Goal: Book appointment/travel/reservation

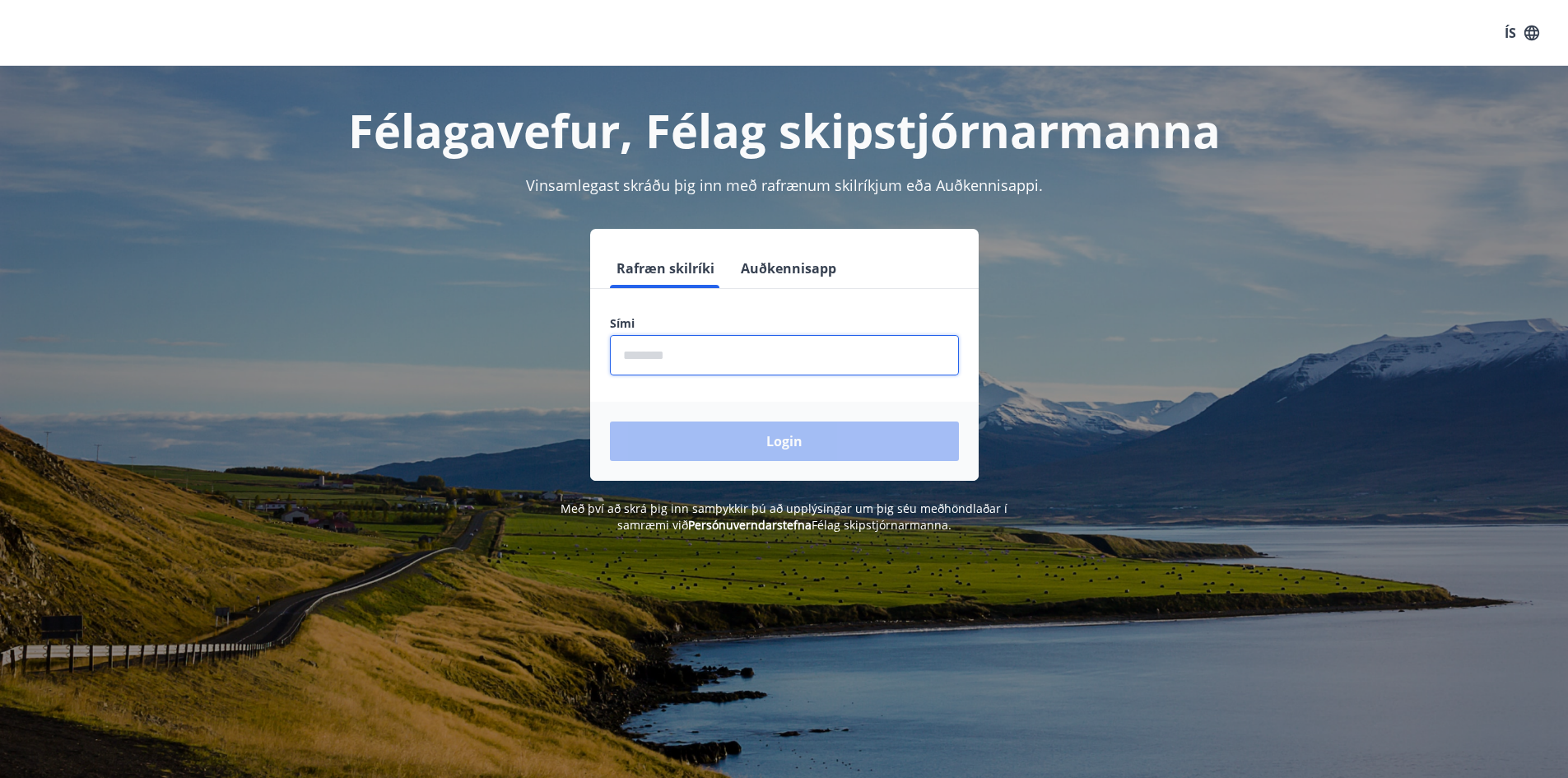
click at [719, 365] on input "phone" at bounding box center [784, 355] width 349 height 40
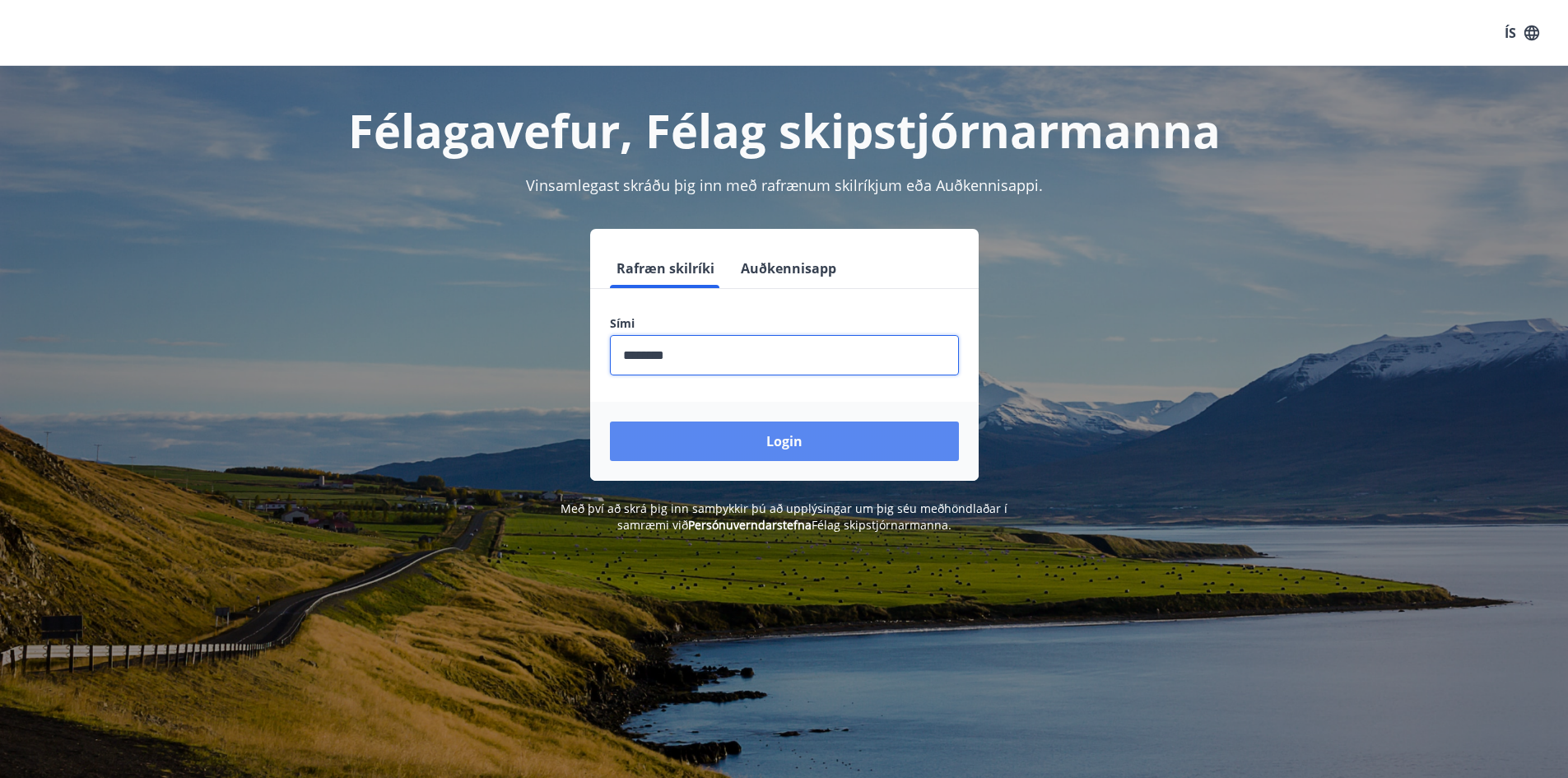
type input "********"
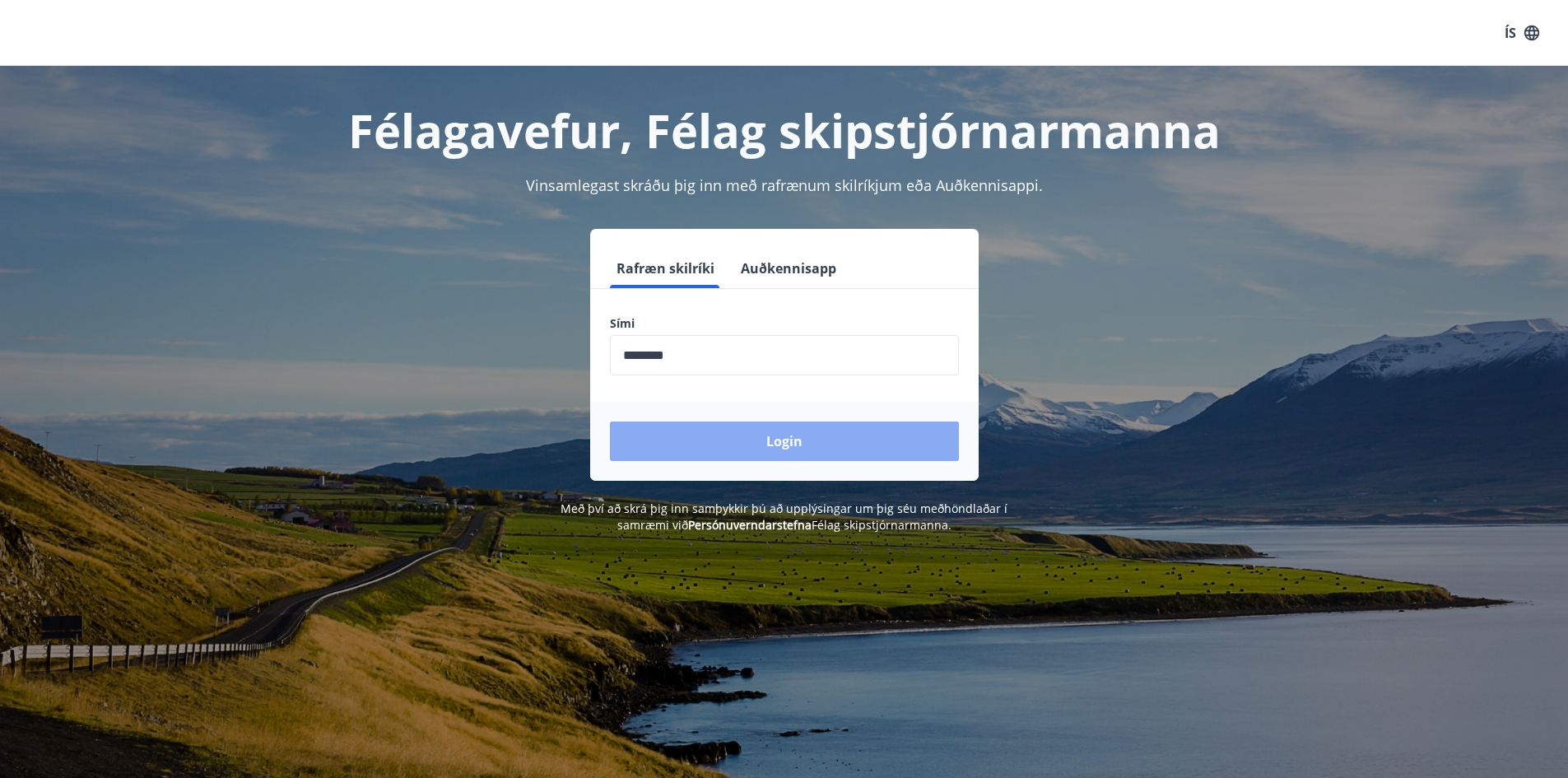
click at [764, 449] on button "Login" at bounding box center [784, 441] width 349 height 40
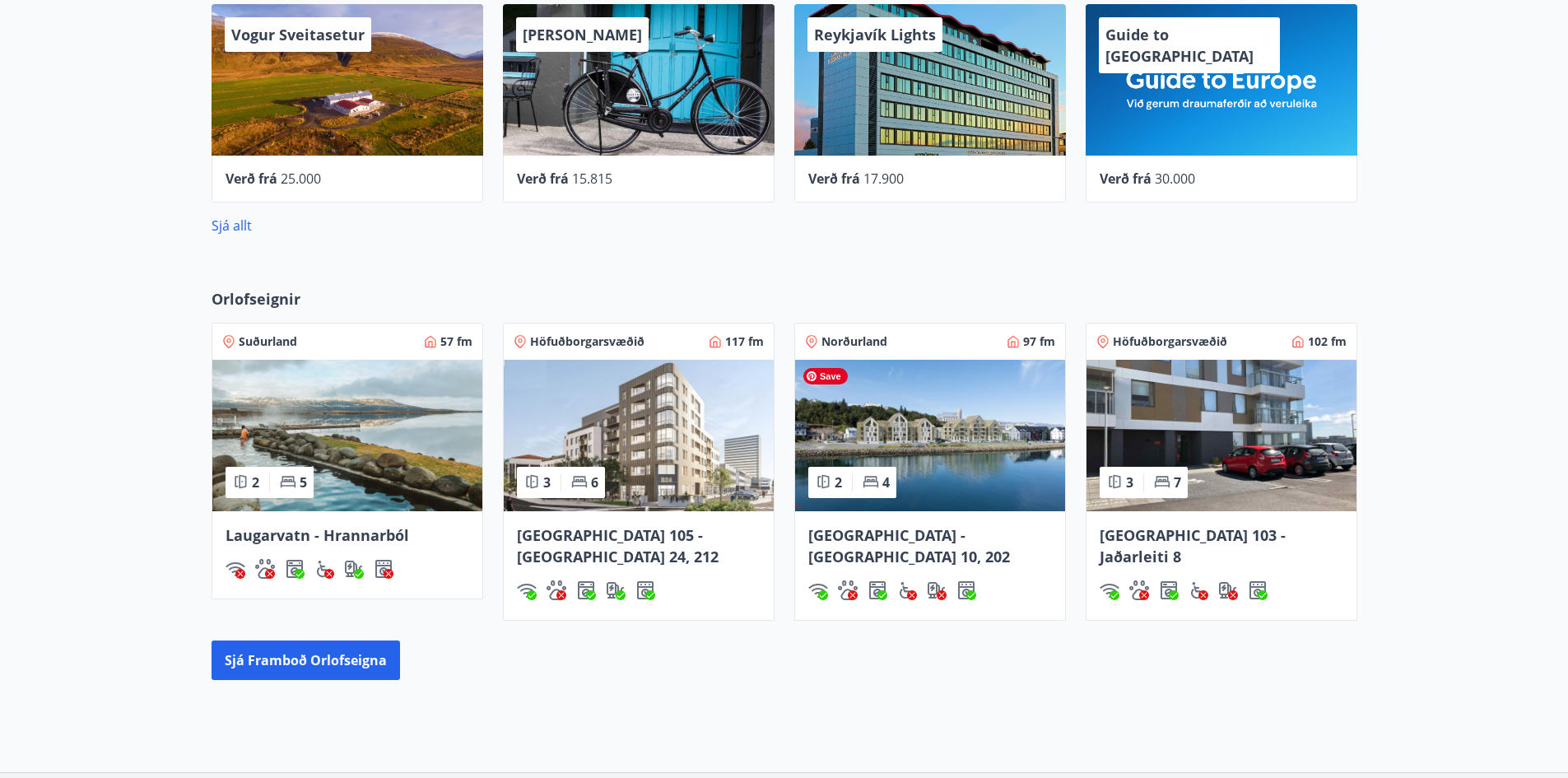
scroll to position [816, 0]
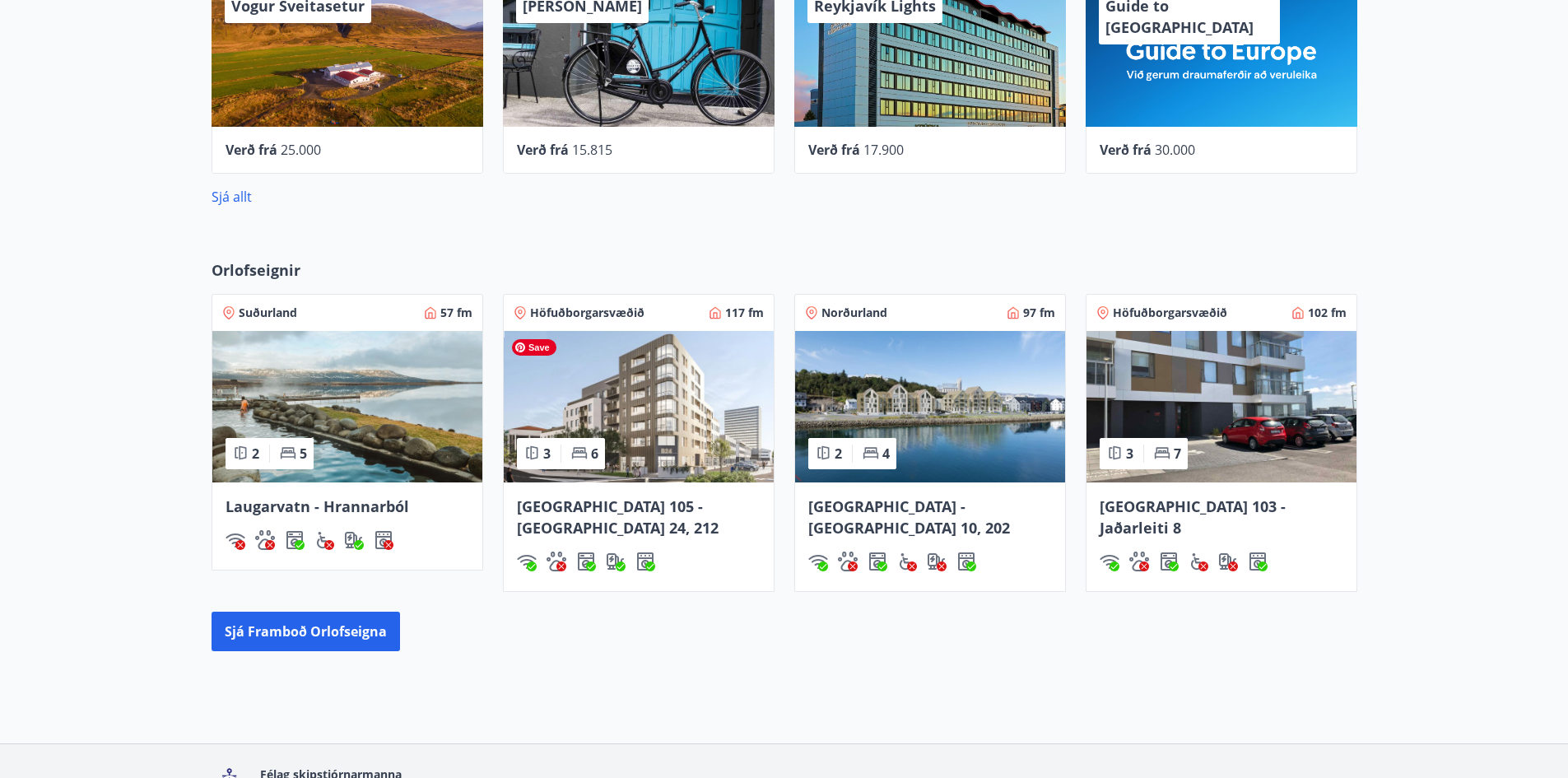
click at [613, 471] on img at bounding box center [638, 407] width 270 height 152
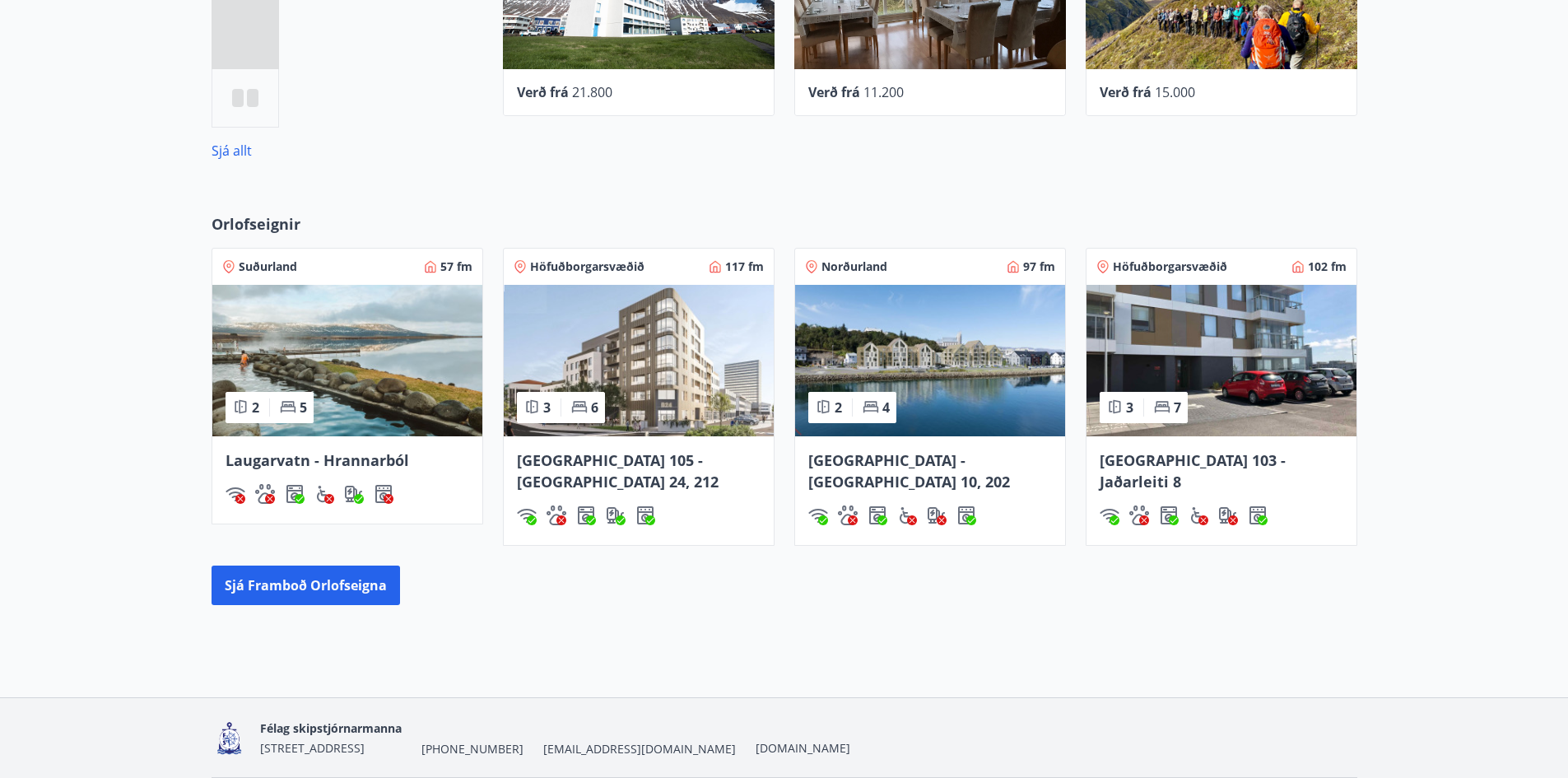
scroll to position [909, 0]
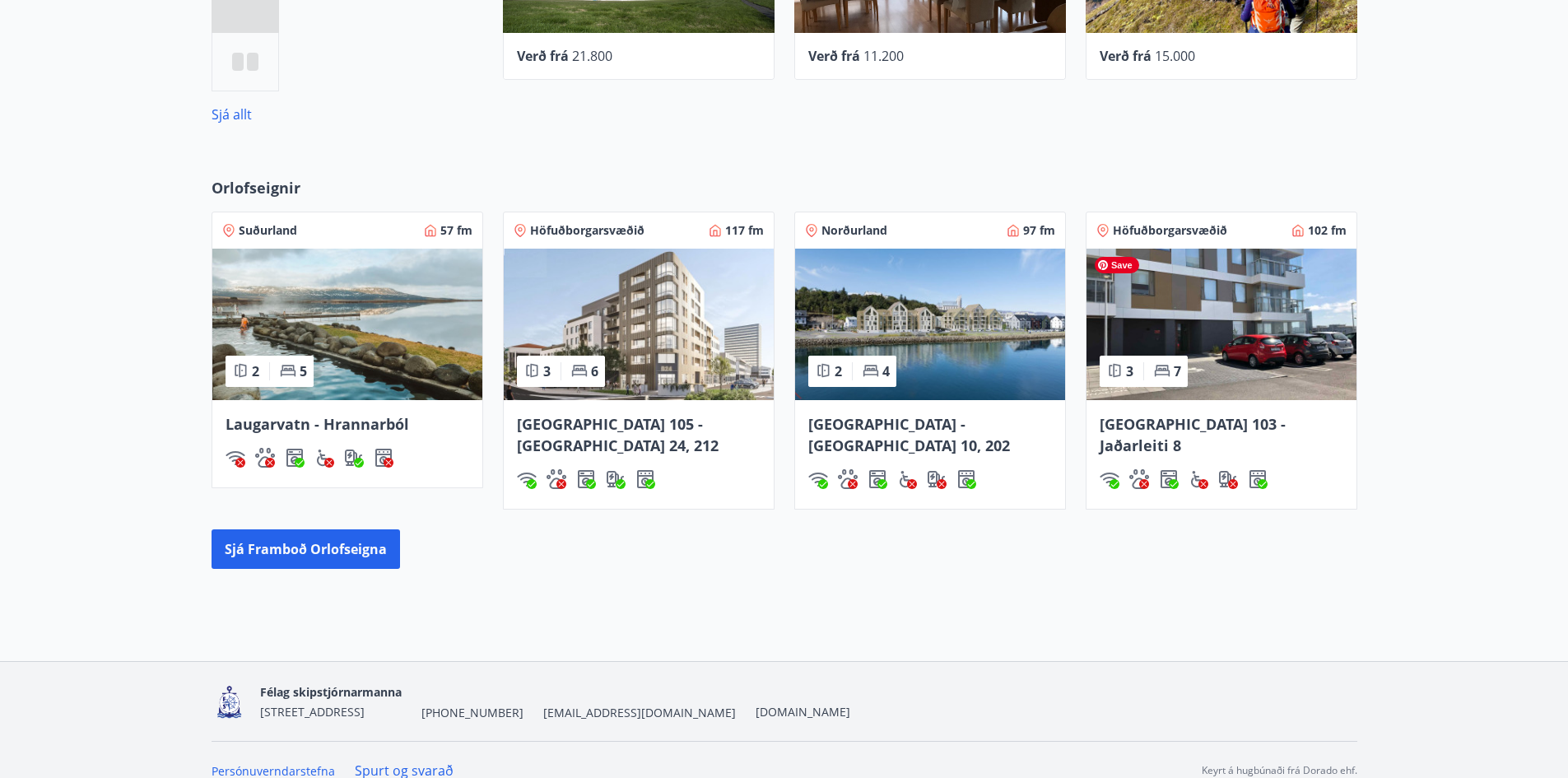
click at [1236, 383] on img at bounding box center [1221, 324] width 270 height 152
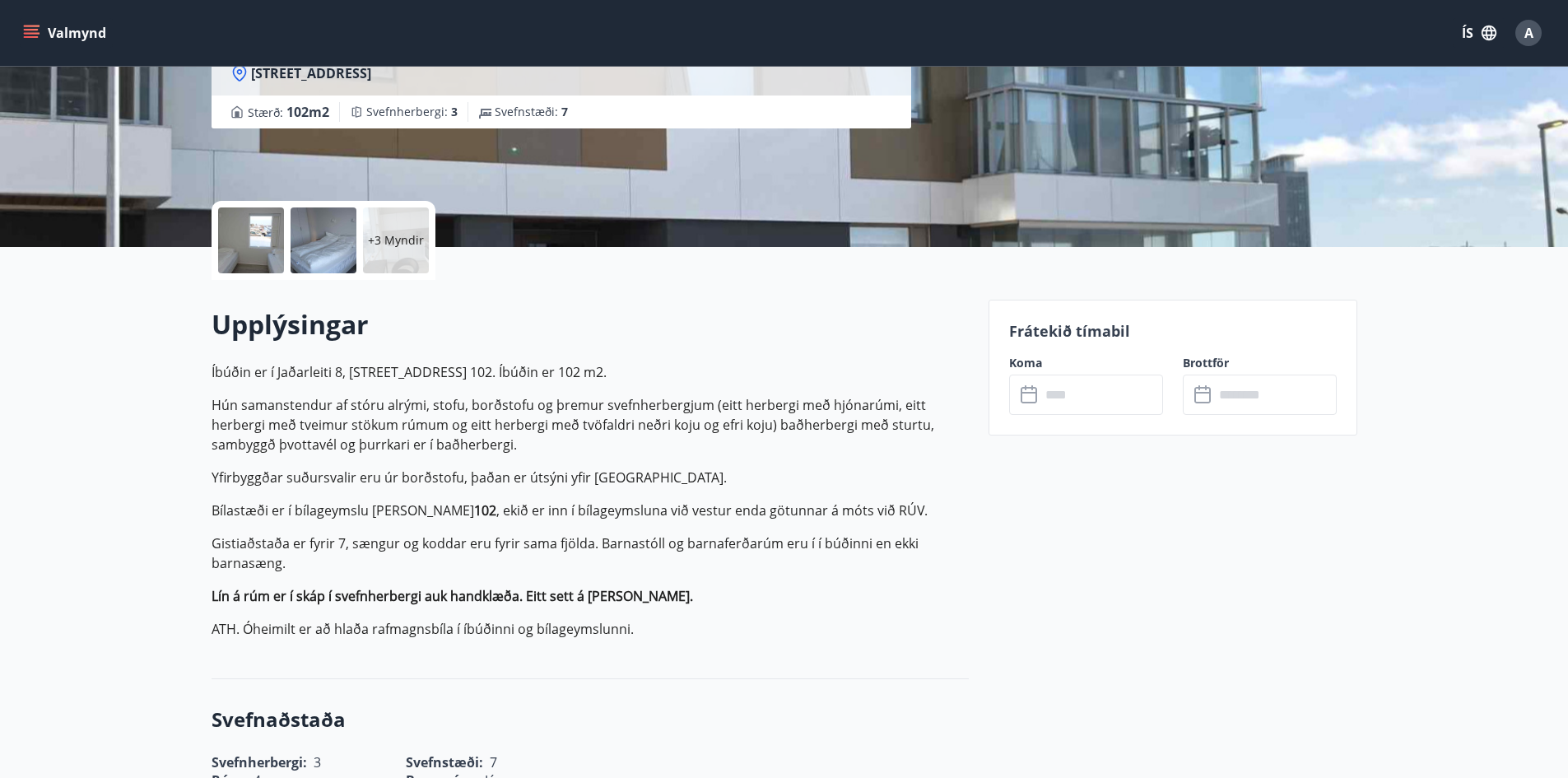
scroll to position [165, 0]
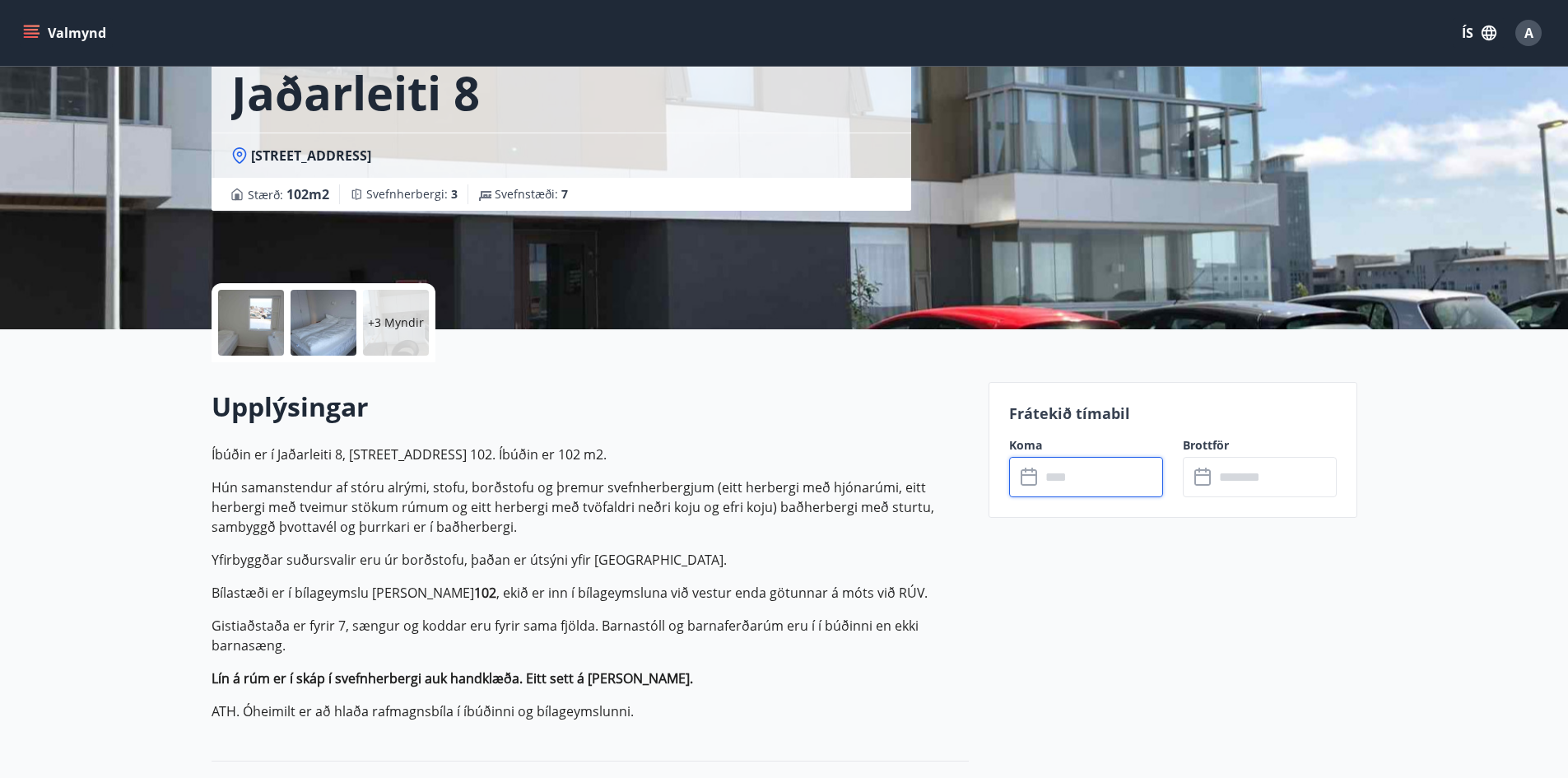
click at [1076, 474] on input "text" at bounding box center [1102, 477] width 123 height 40
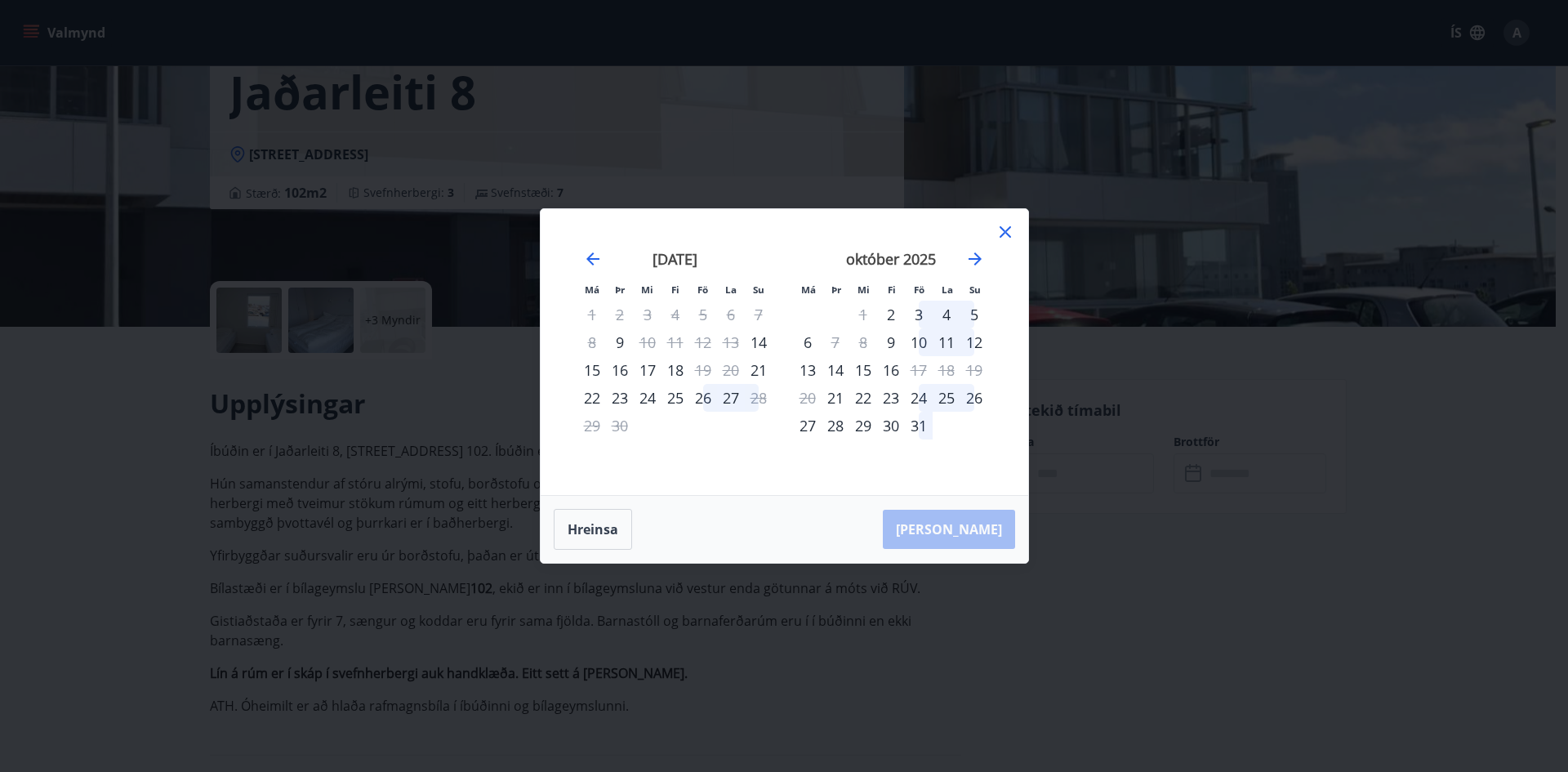
click at [1005, 234] on icon at bounding box center [1005, 231] width 19 height 19
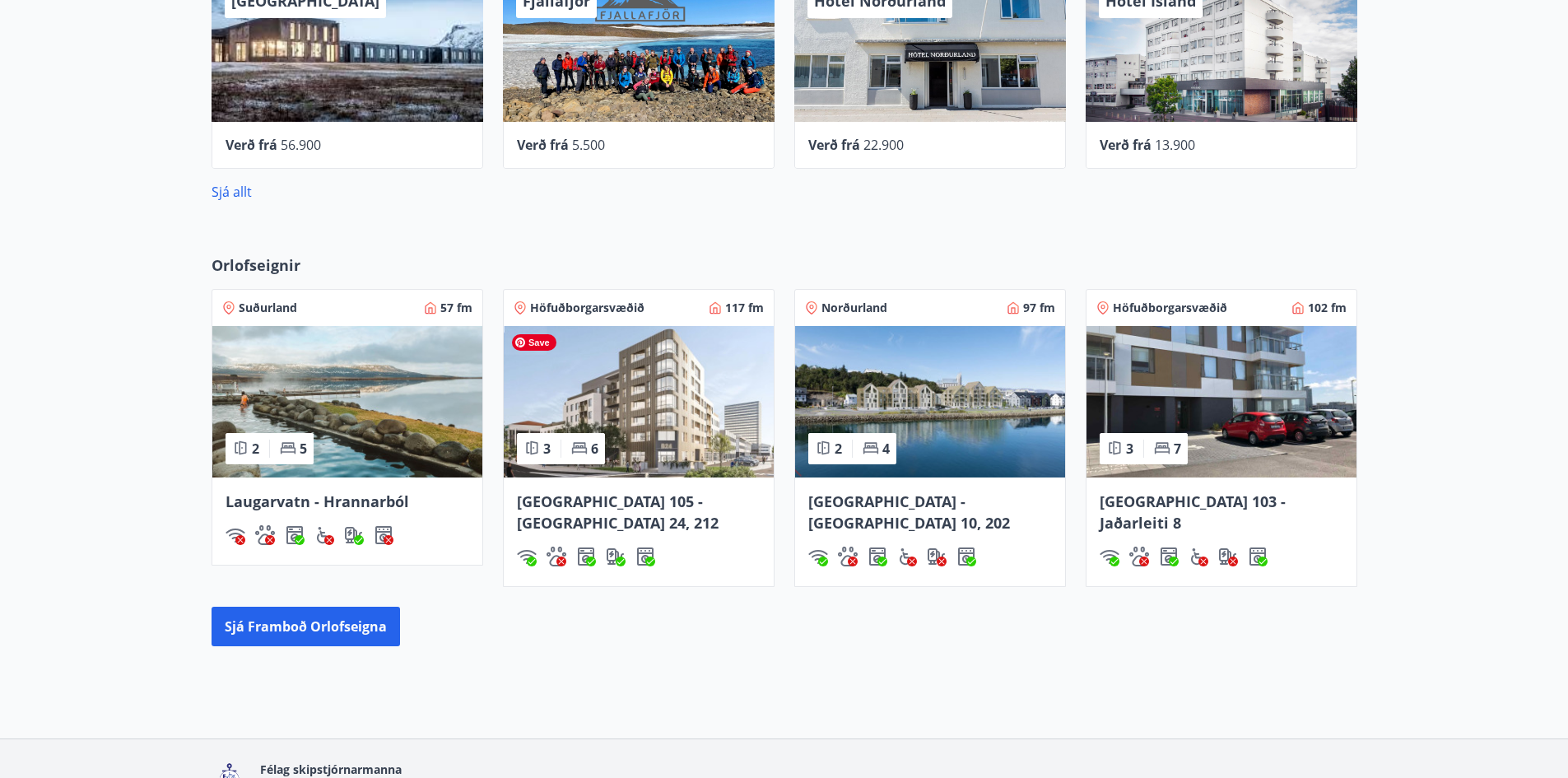
scroll to position [898, 0]
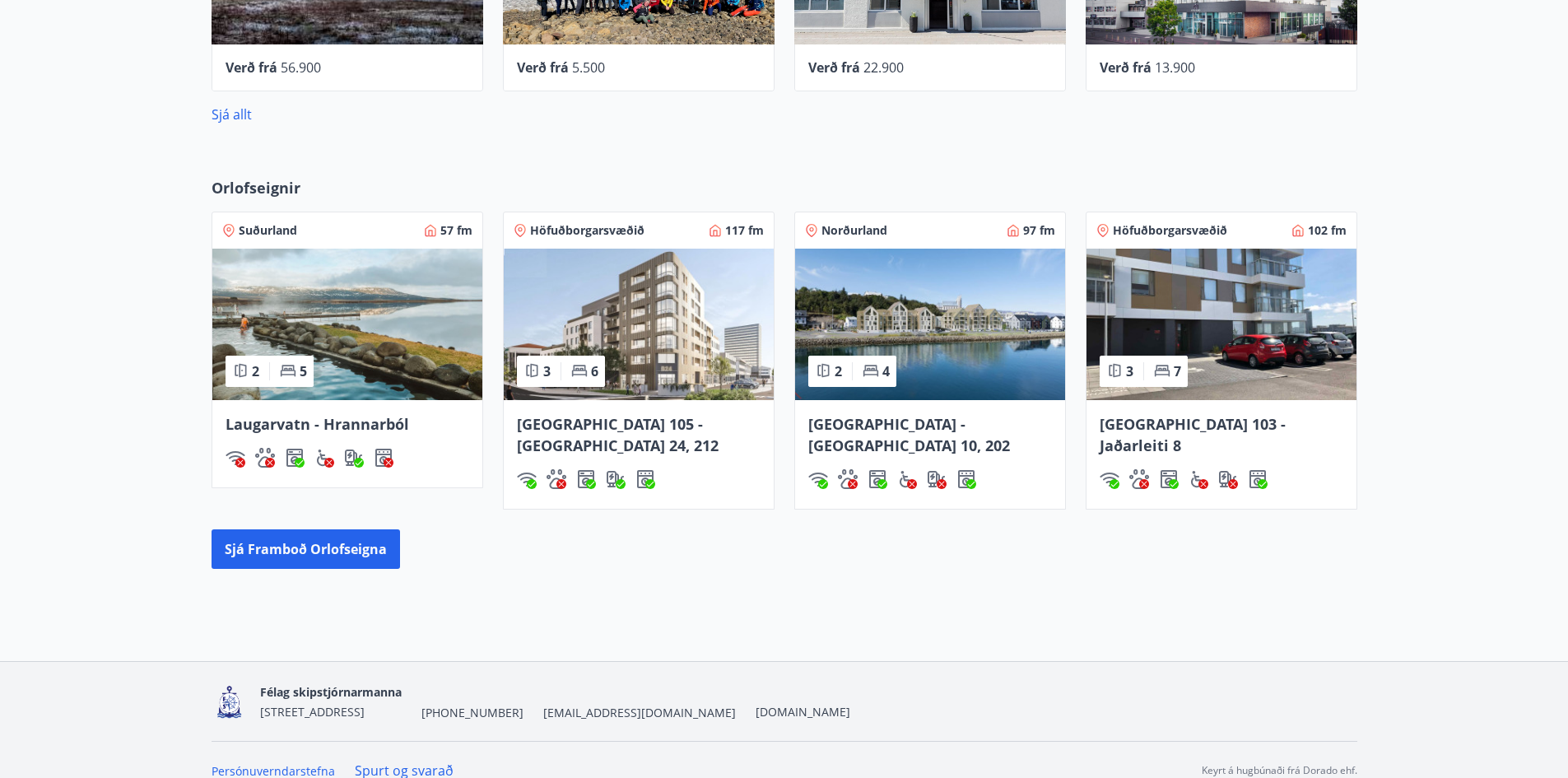
click at [648, 423] on span "[GEOGRAPHIC_DATA] 105 - [GEOGRAPHIC_DATA] 24, 212" at bounding box center [618, 434] width 202 height 41
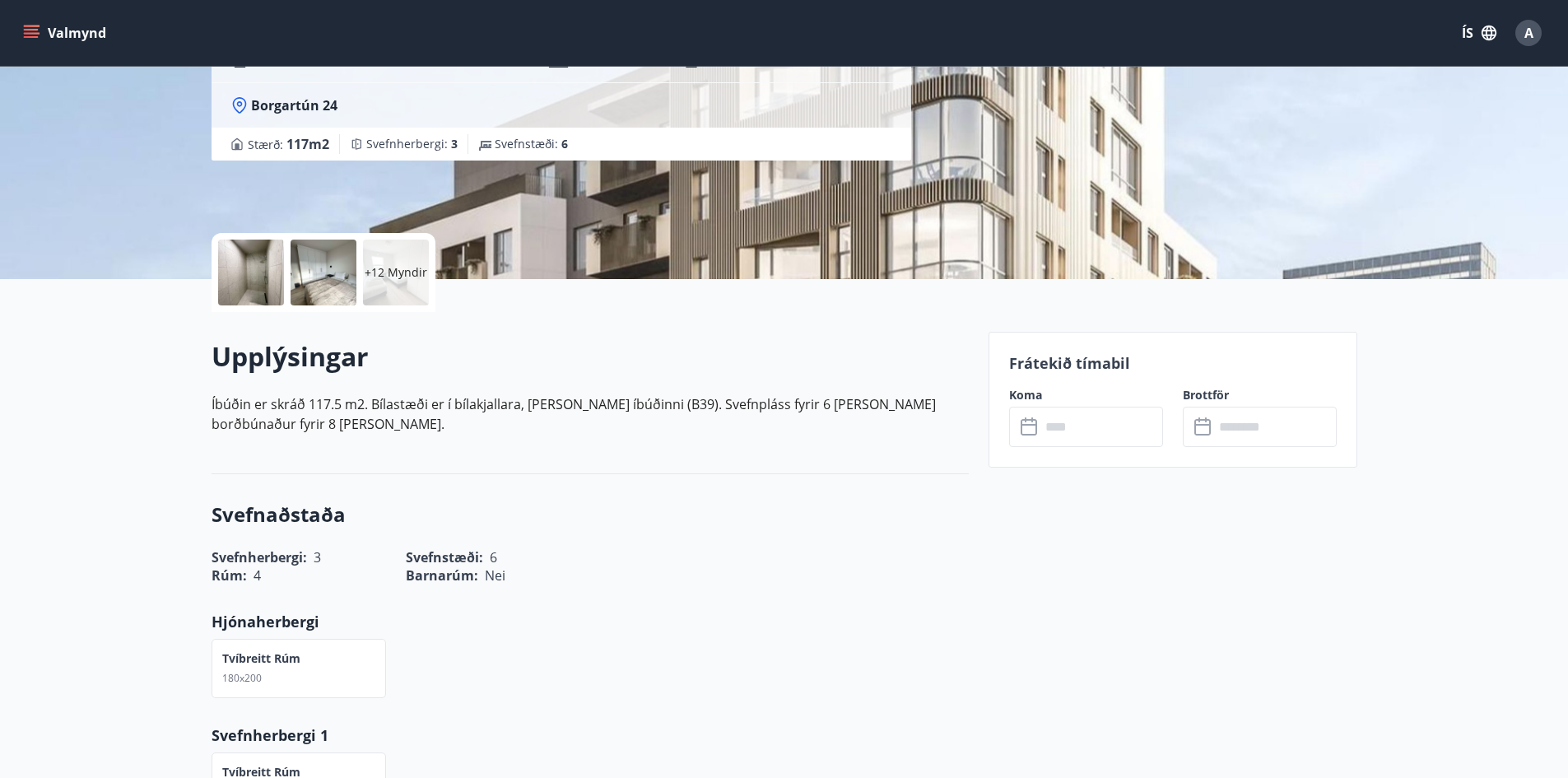
scroll to position [247, 0]
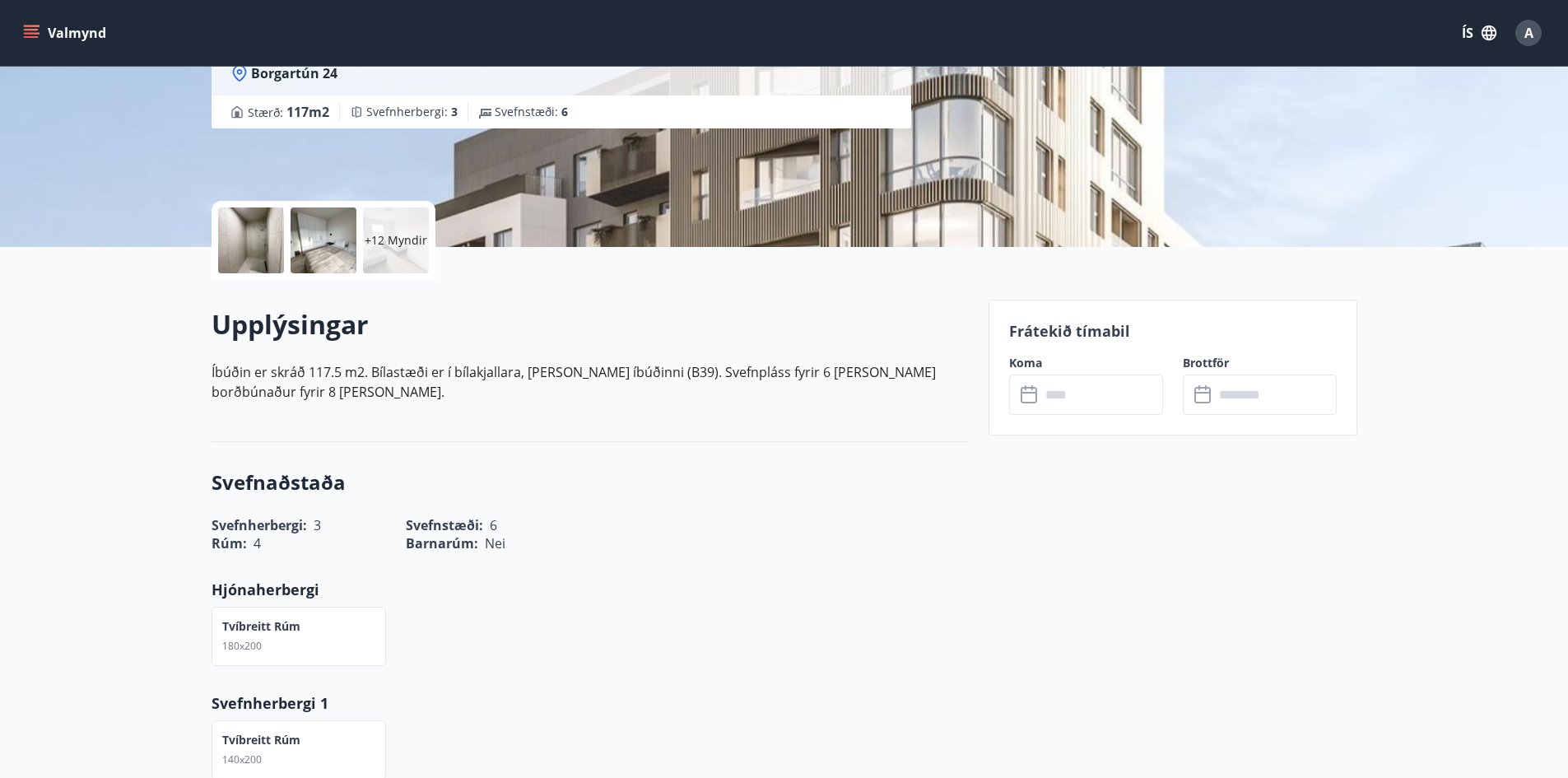
click at [1067, 394] on input "text" at bounding box center [1102, 395] width 123 height 40
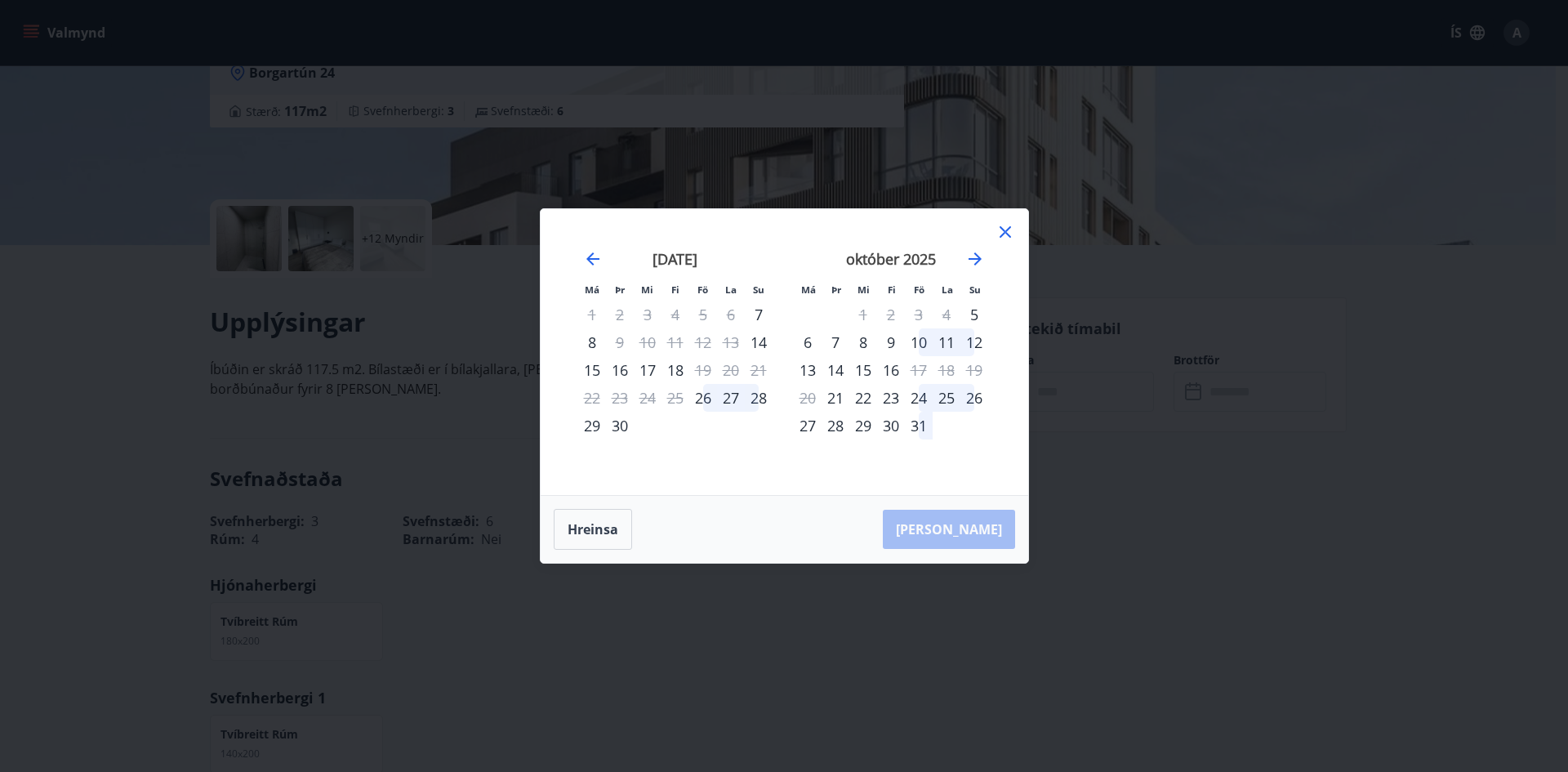
click at [1007, 235] on icon at bounding box center [1006, 232] width 12 height 12
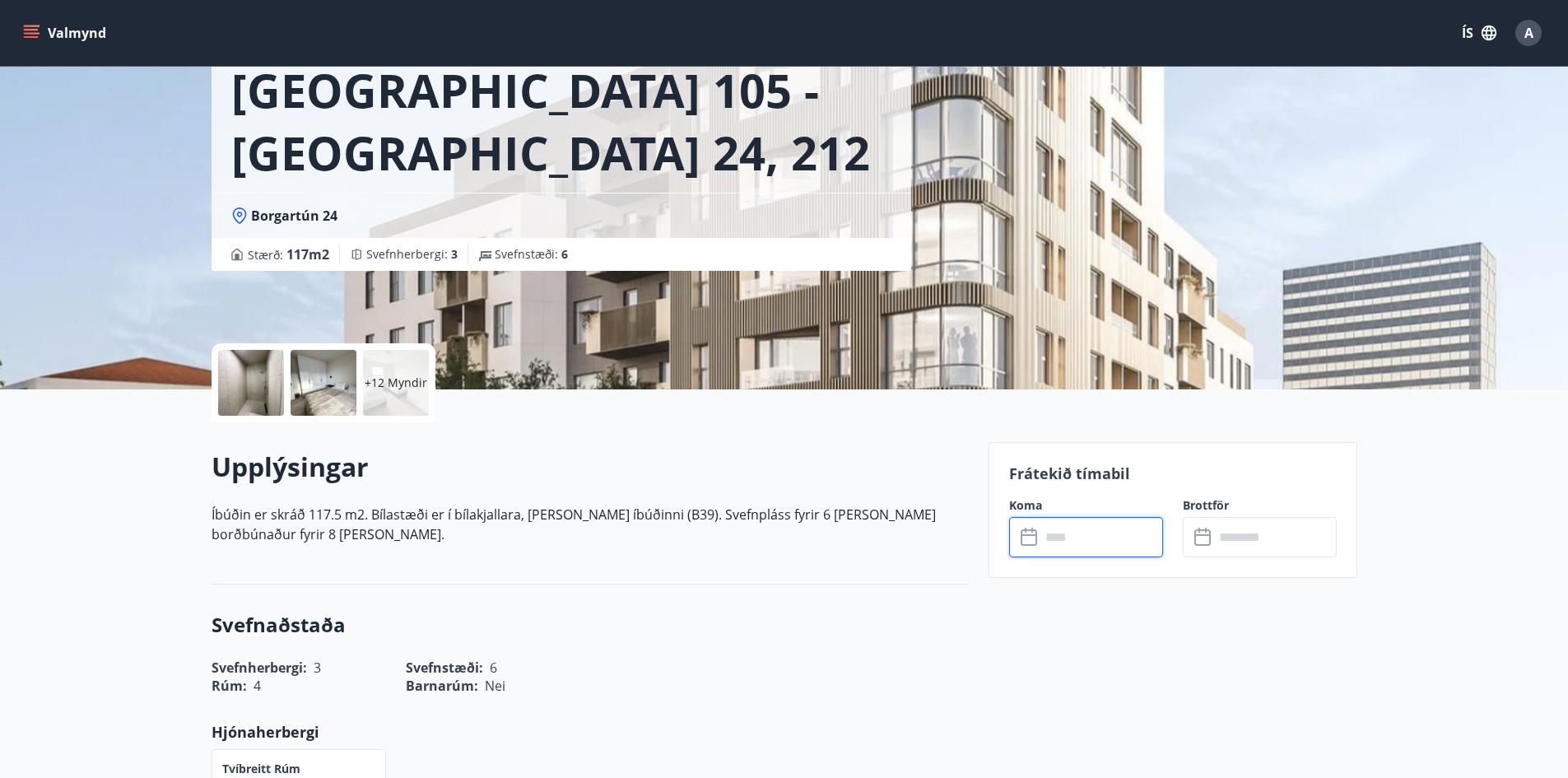
scroll to position [0, 0]
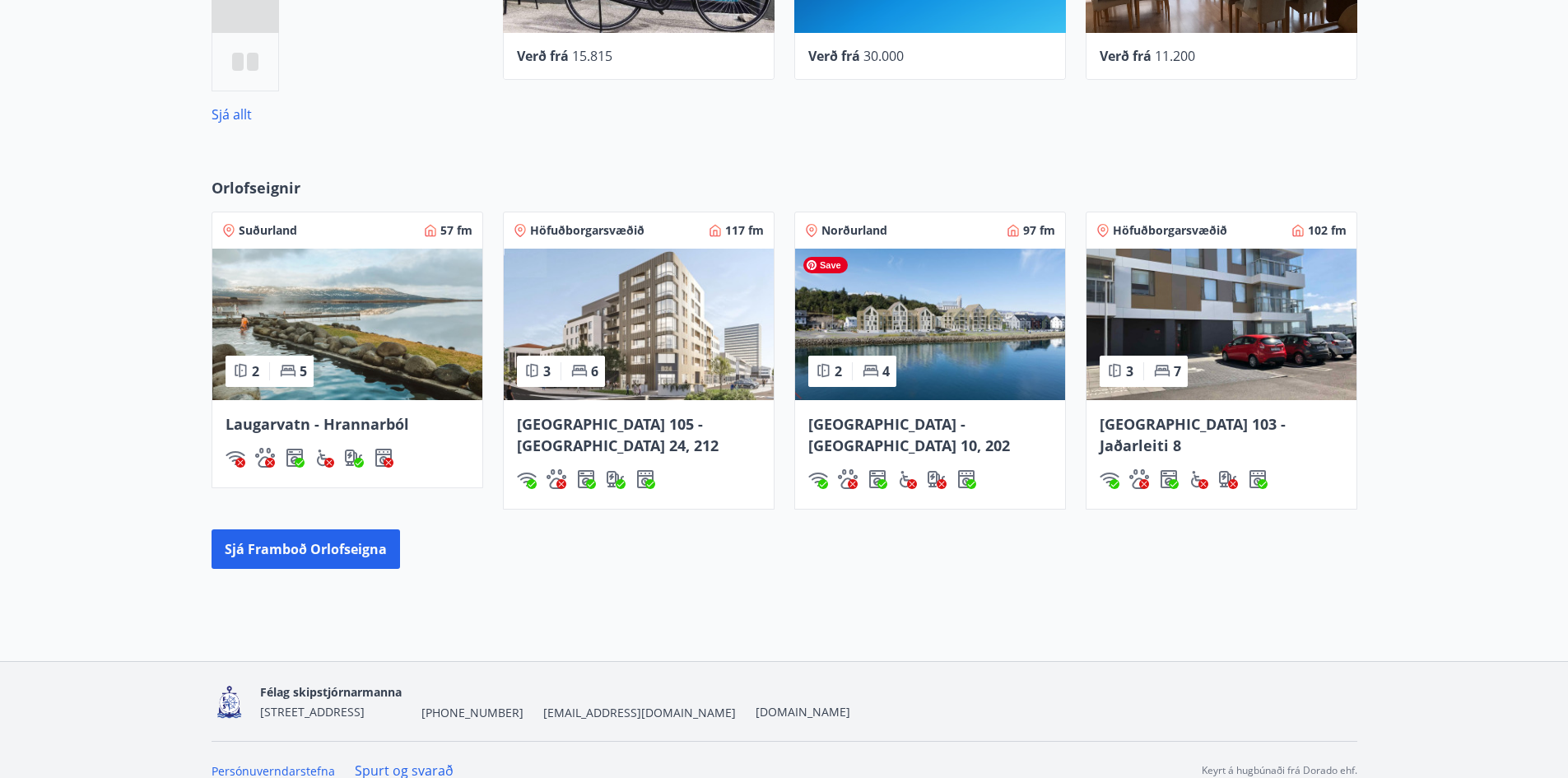
scroll to position [898, 0]
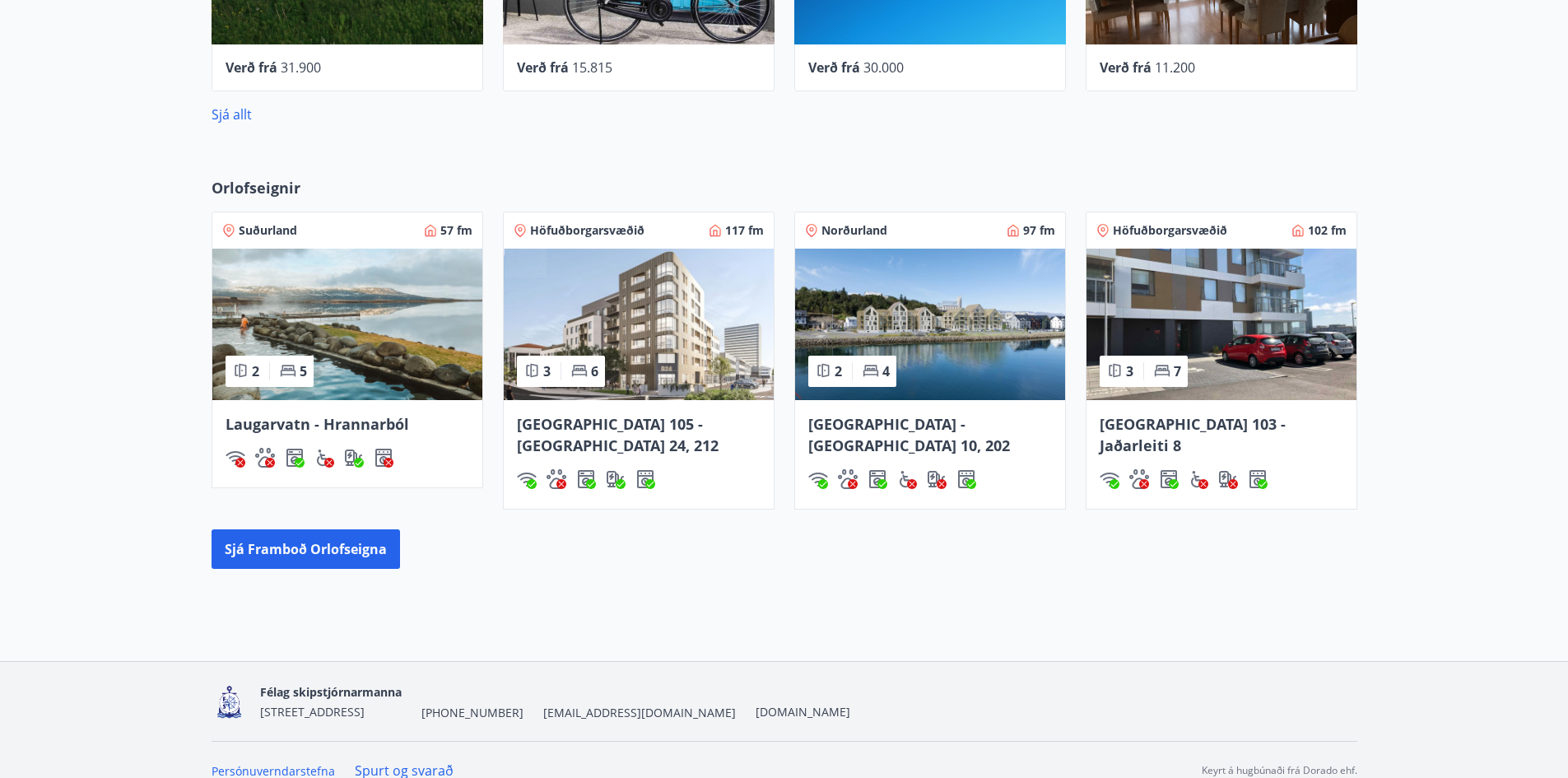
click at [1230, 424] on span "[GEOGRAPHIC_DATA] 103 - Jaðarleiti 8" at bounding box center [1192, 434] width 186 height 41
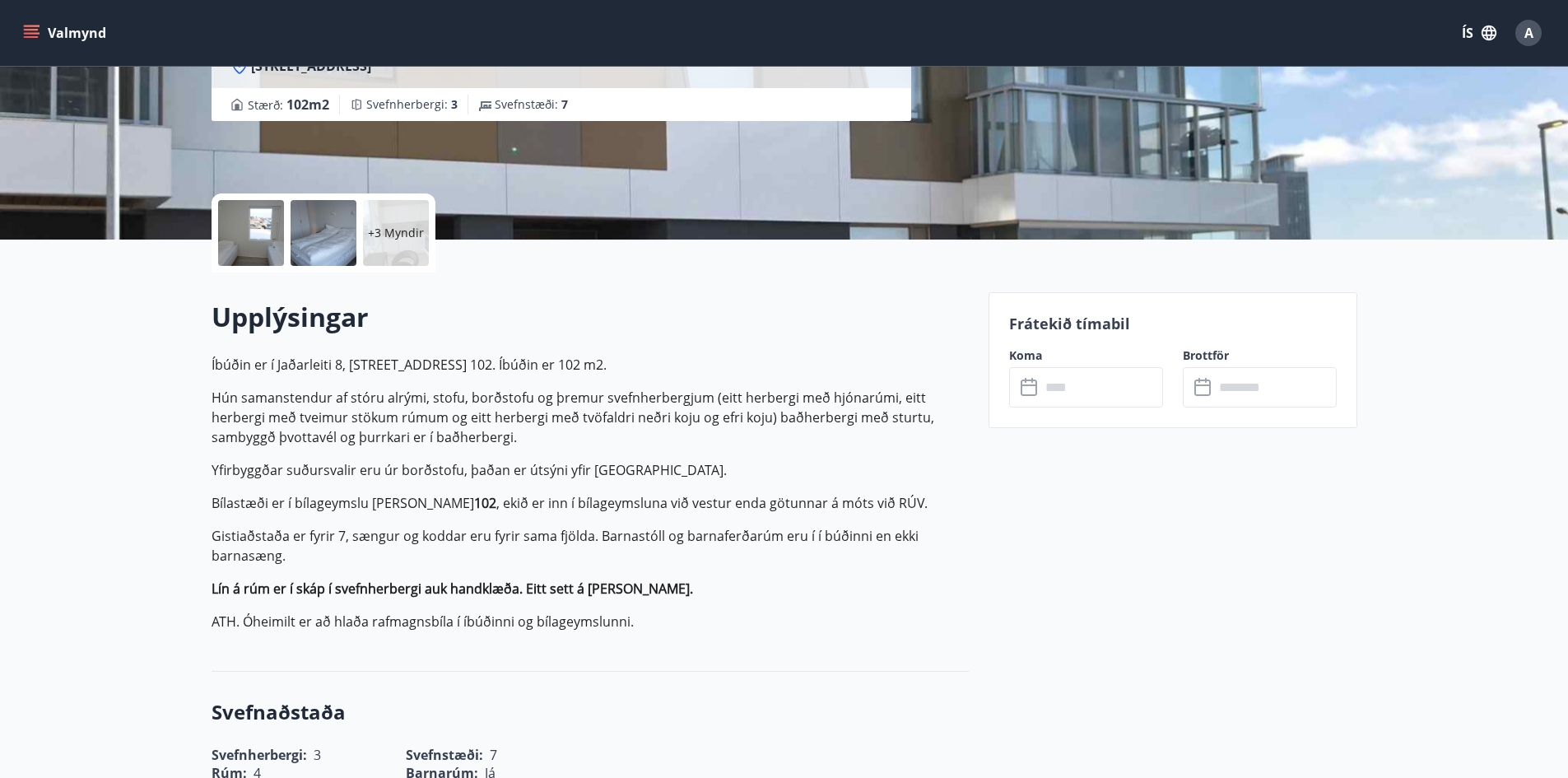
scroll to position [247, 0]
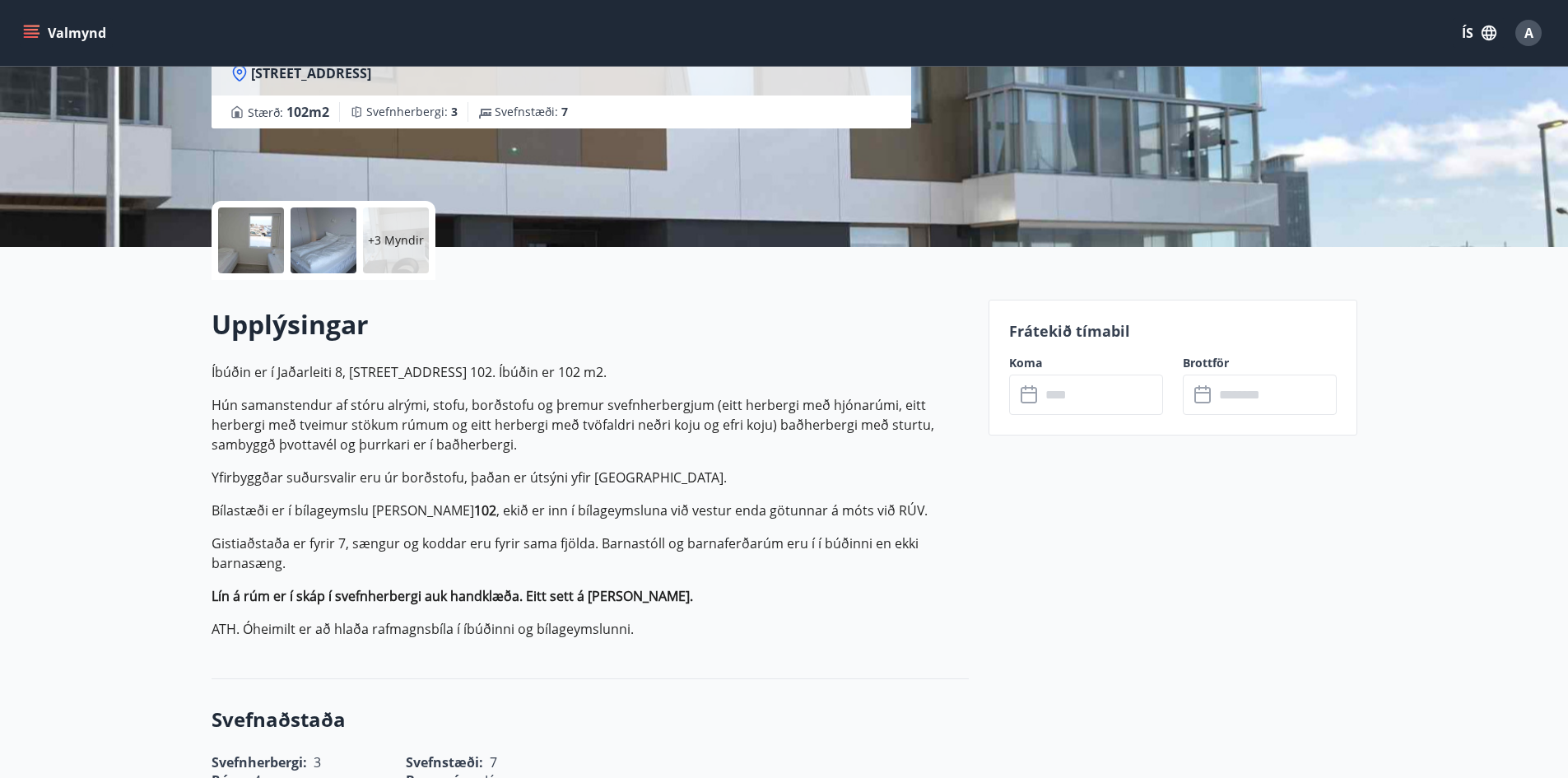
click at [1061, 406] on input "text" at bounding box center [1102, 395] width 123 height 40
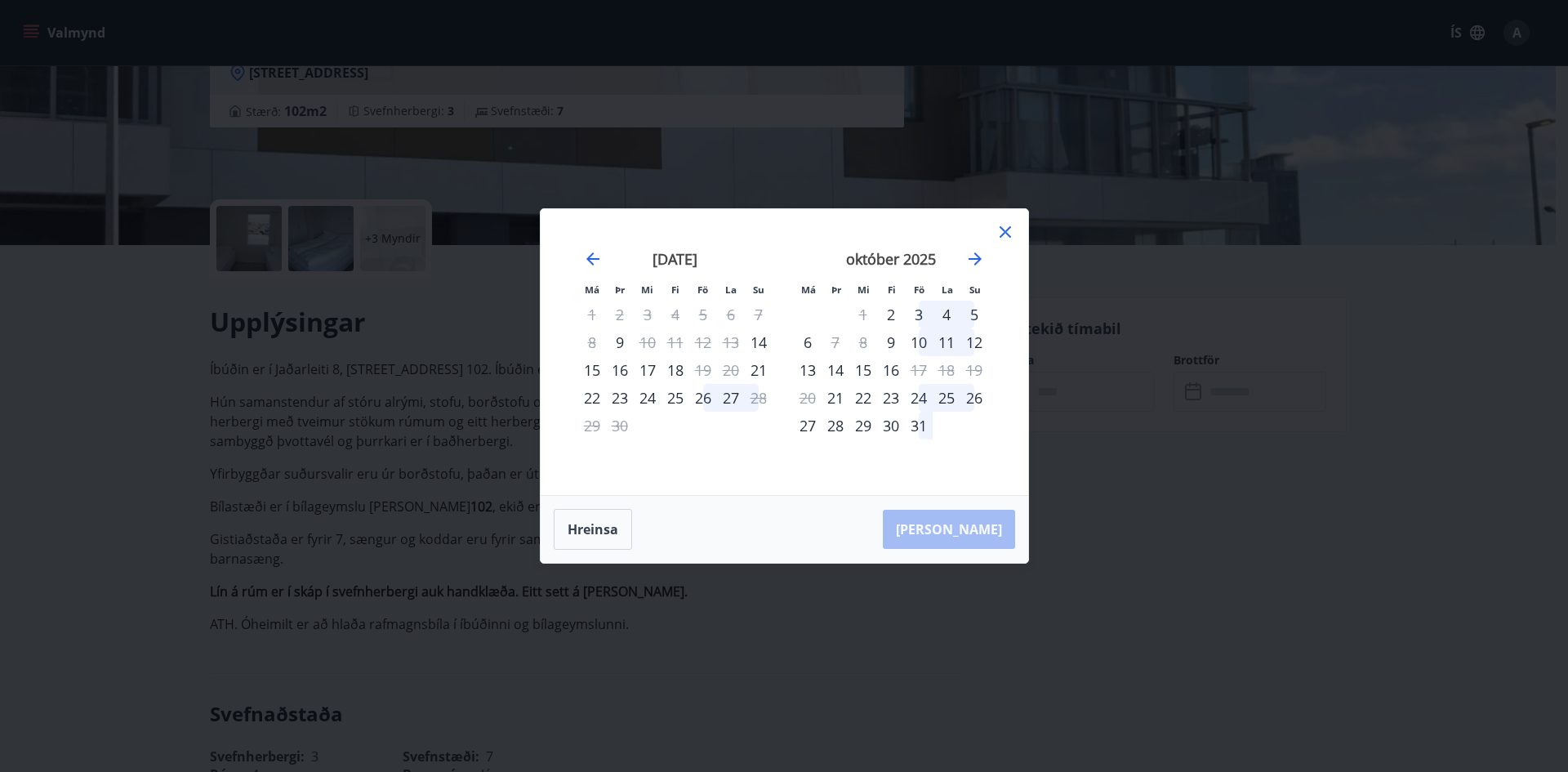
click at [999, 226] on icon at bounding box center [1005, 231] width 19 height 19
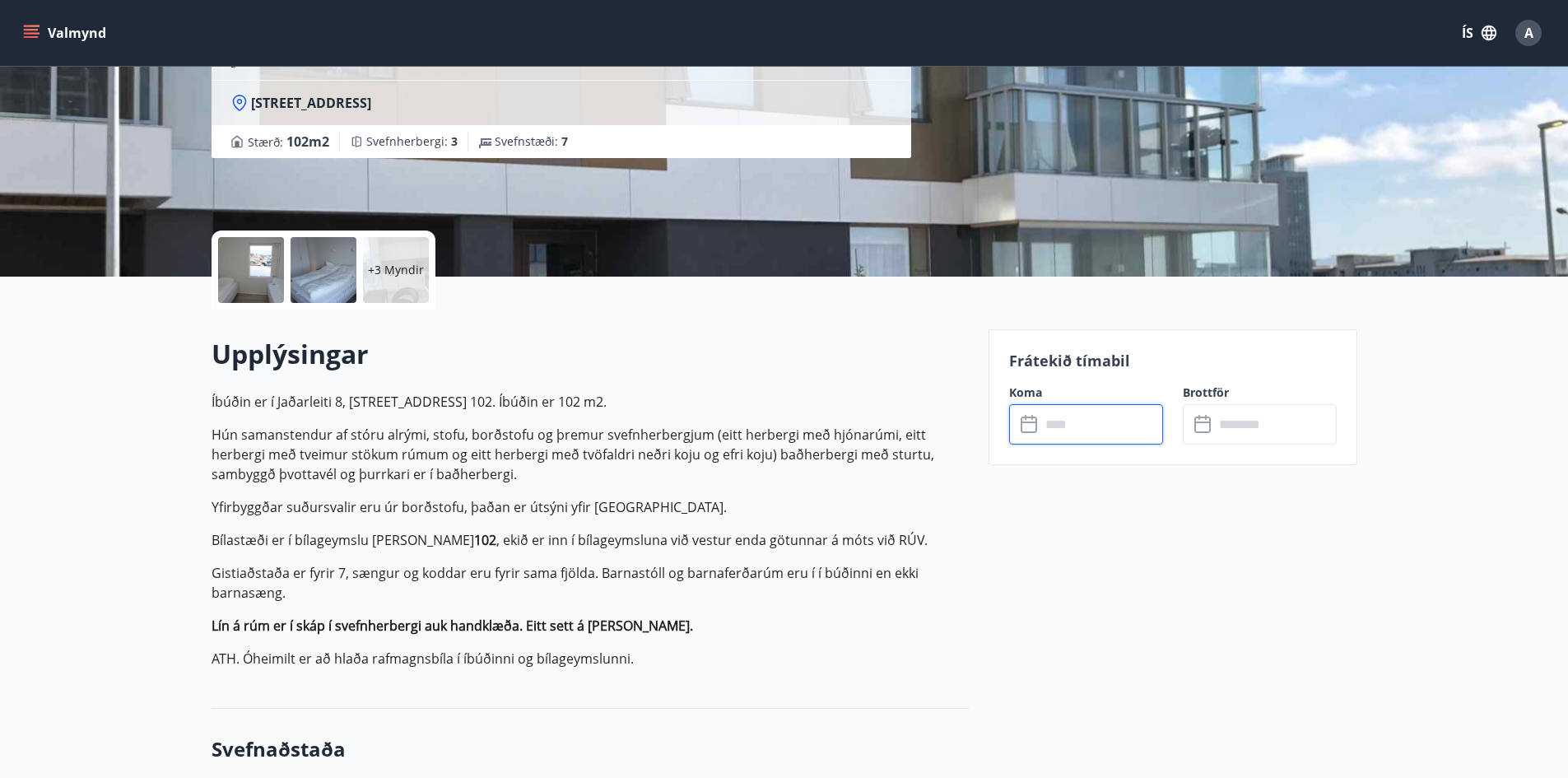
scroll to position [412, 0]
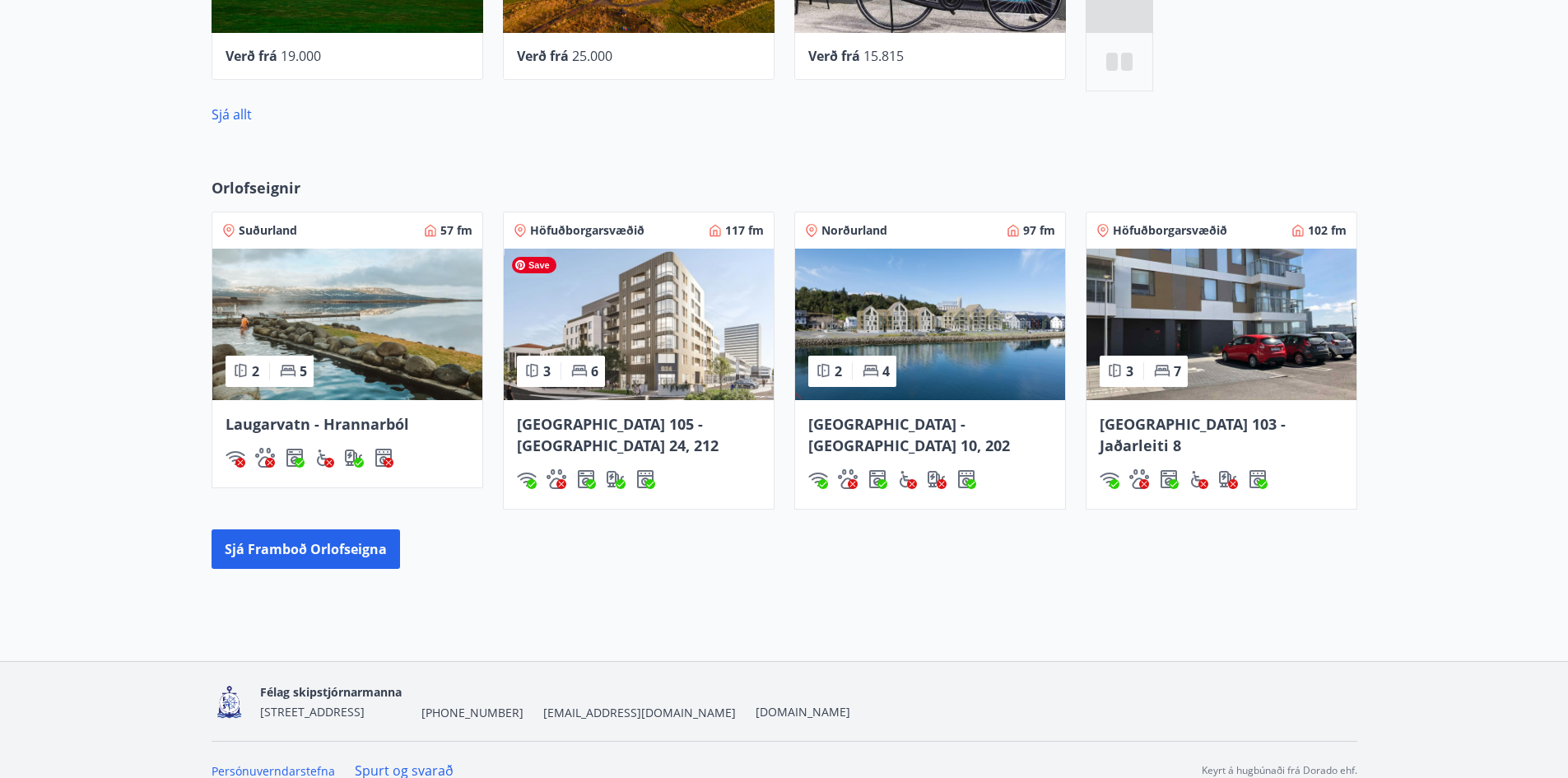
scroll to position [898, 0]
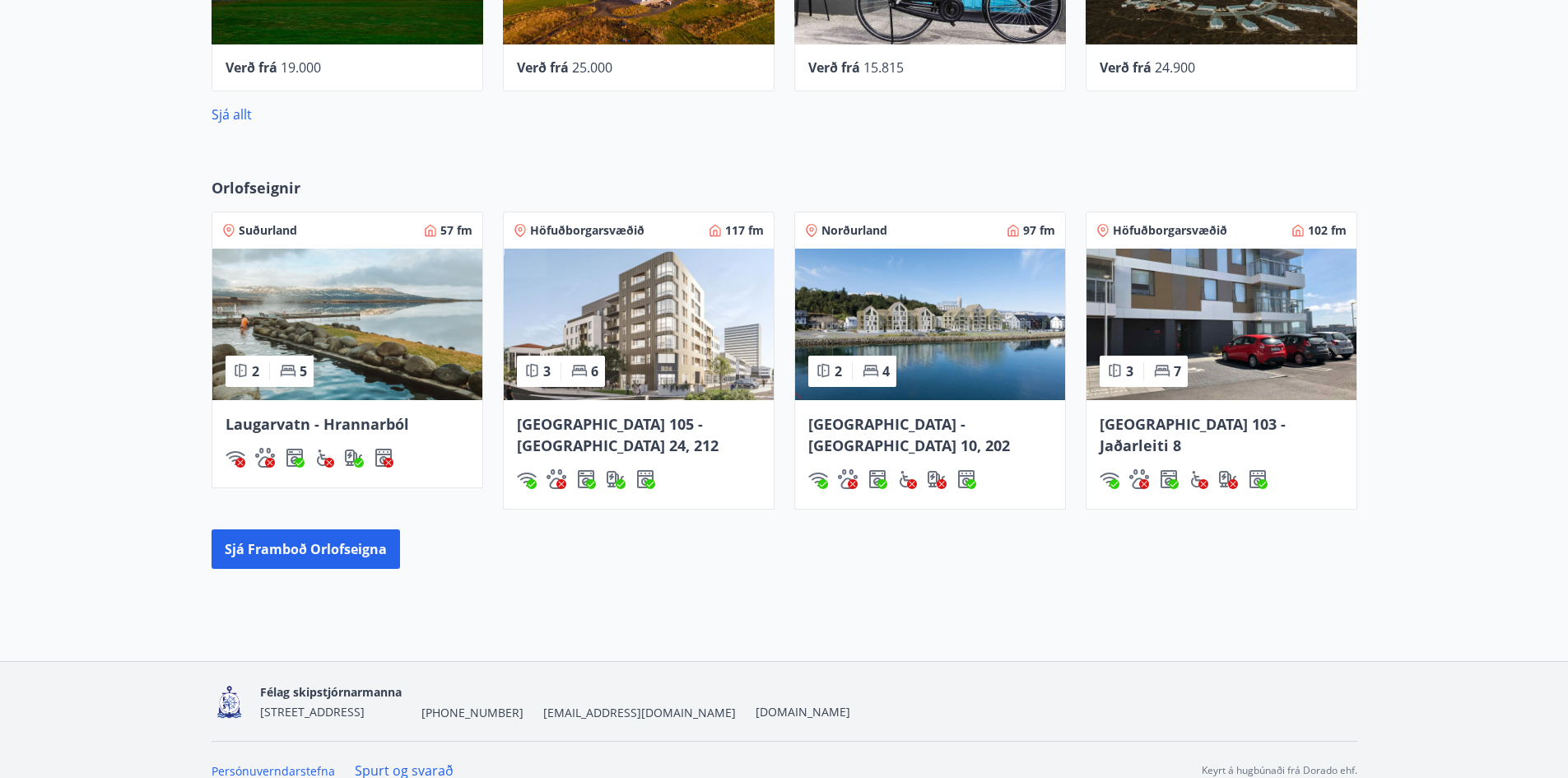
click at [661, 424] on span "[GEOGRAPHIC_DATA] 105 - [GEOGRAPHIC_DATA] 24, 212" at bounding box center [618, 434] width 202 height 41
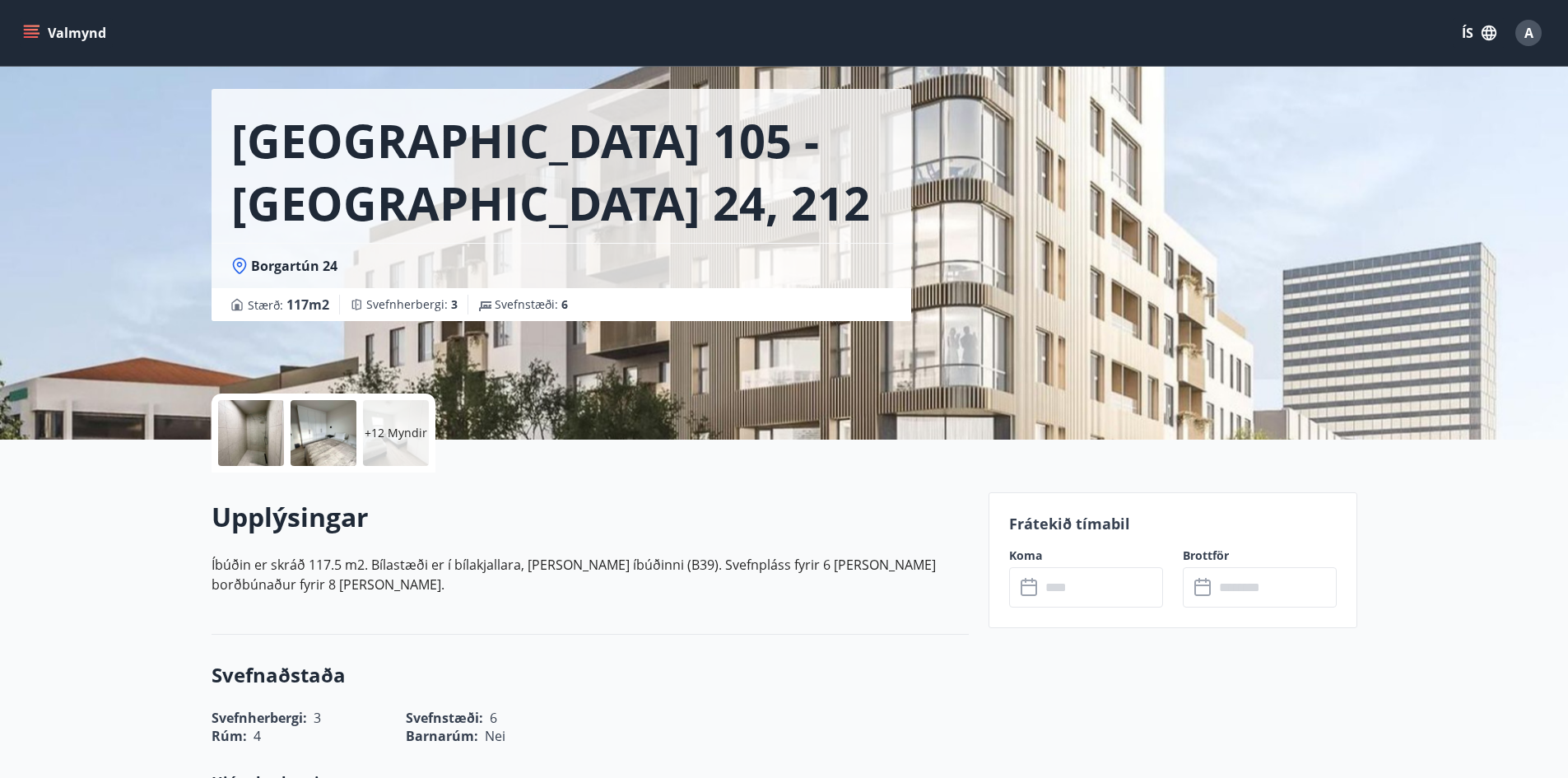
scroll to position [83, 0]
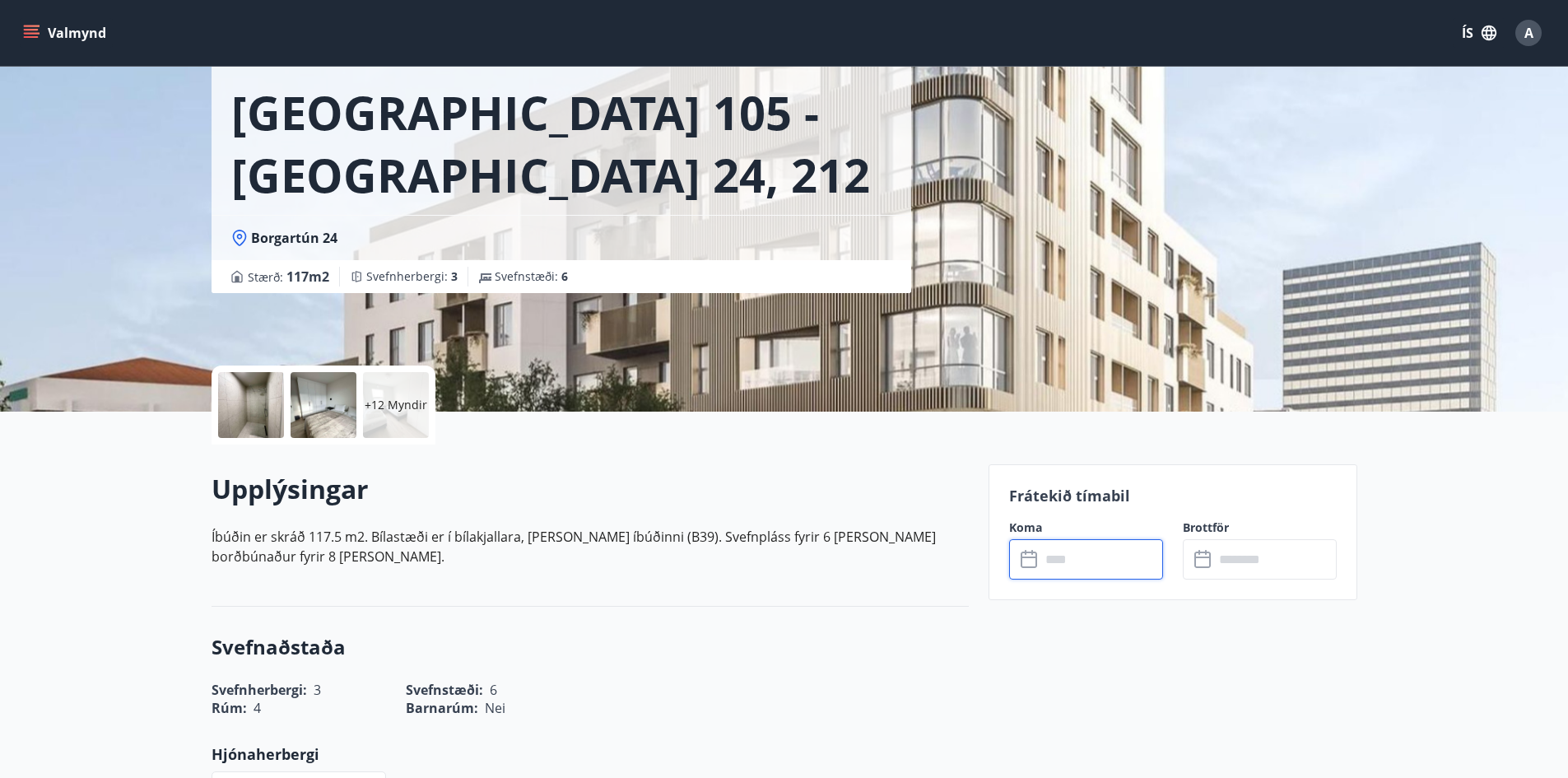
click at [1072, 557] on input "text" at bounding box center [1102, 559] width 123 height 40
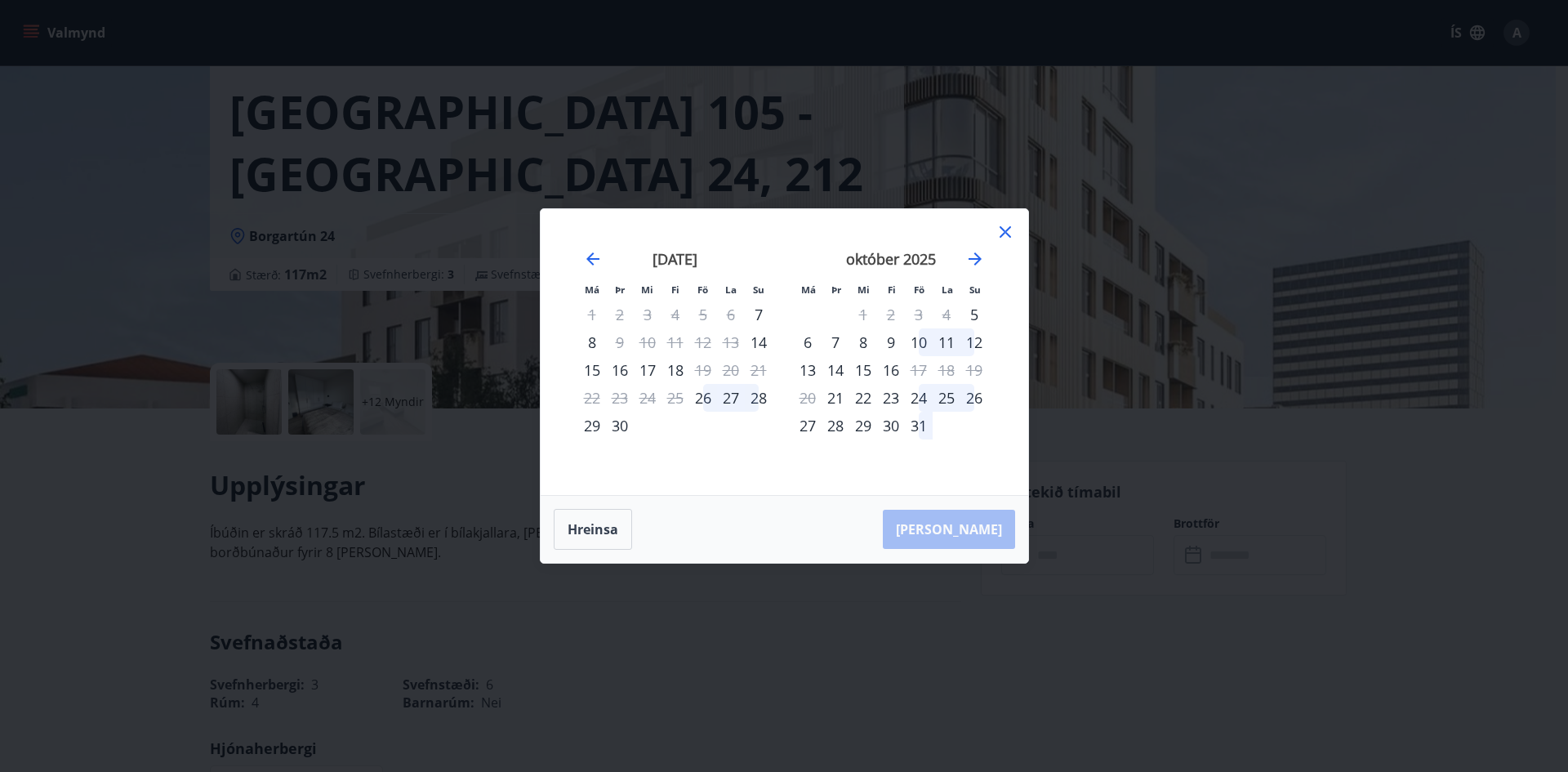
click at [1002, 238] on icon at bounding box center [1005, 231] width 19 height 19
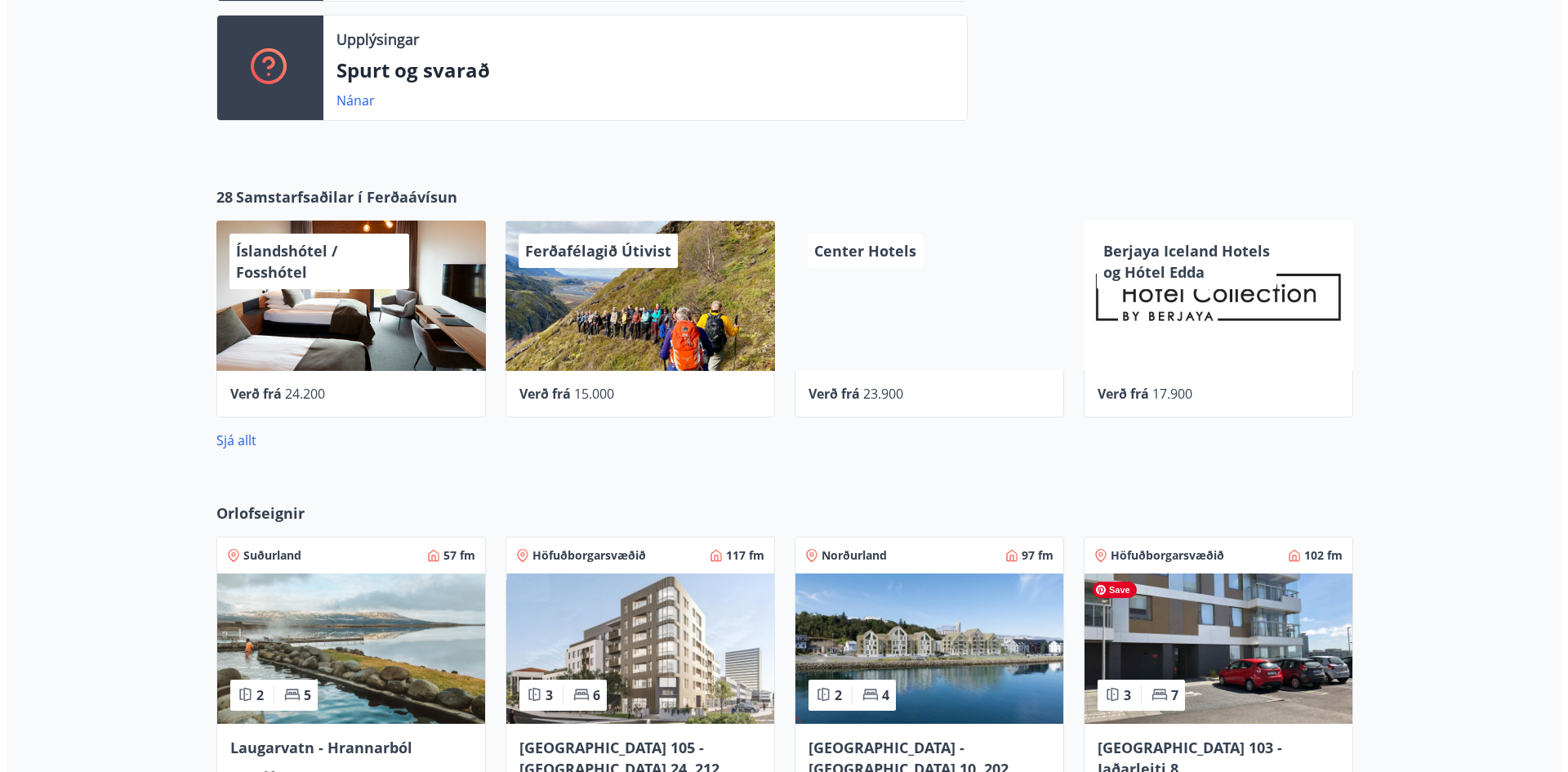
scroll to position [483, 0]
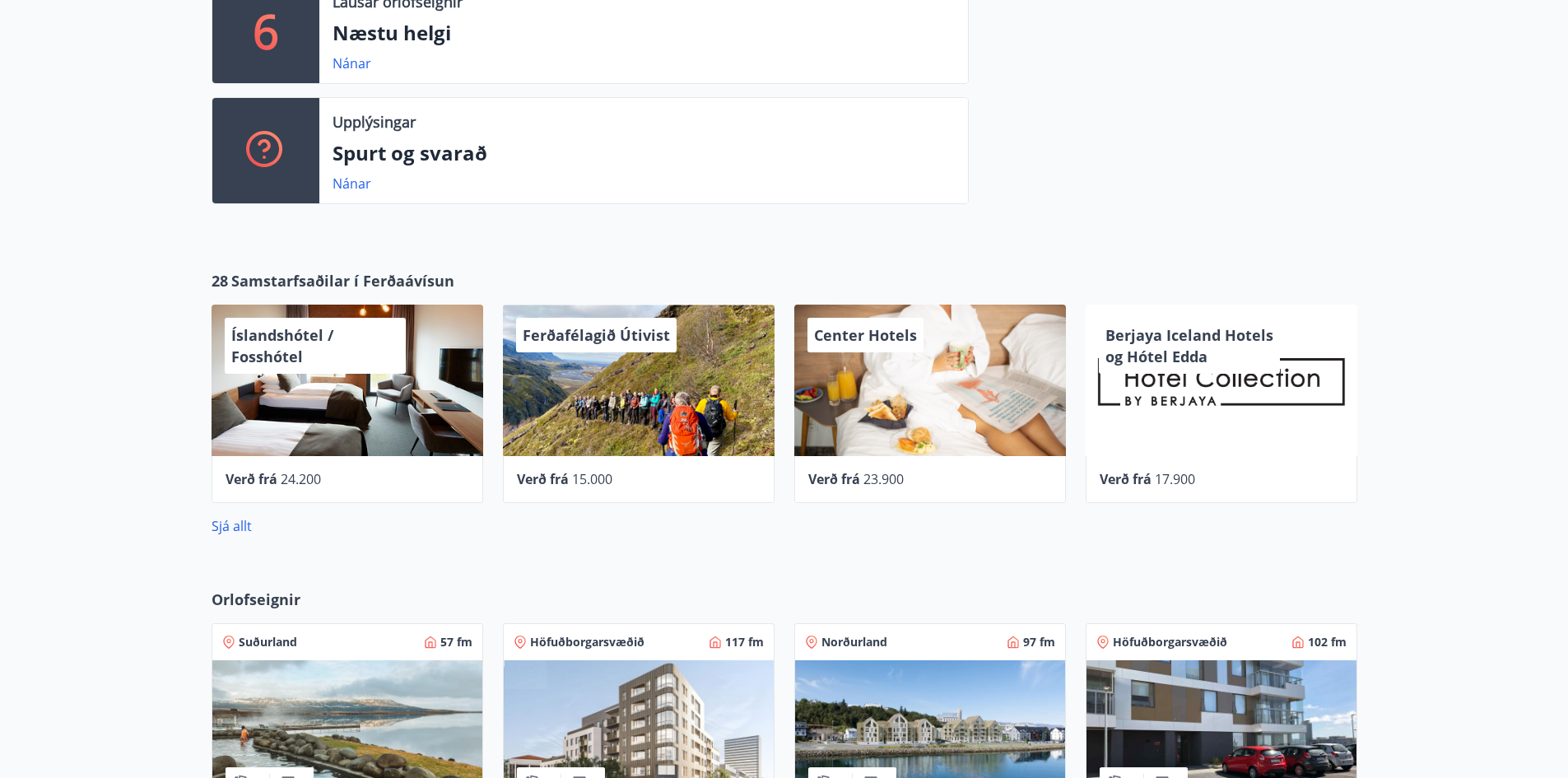
click at [258, 477] on span "Verð frá" at bounding box center [252, 479] width 52 height 19
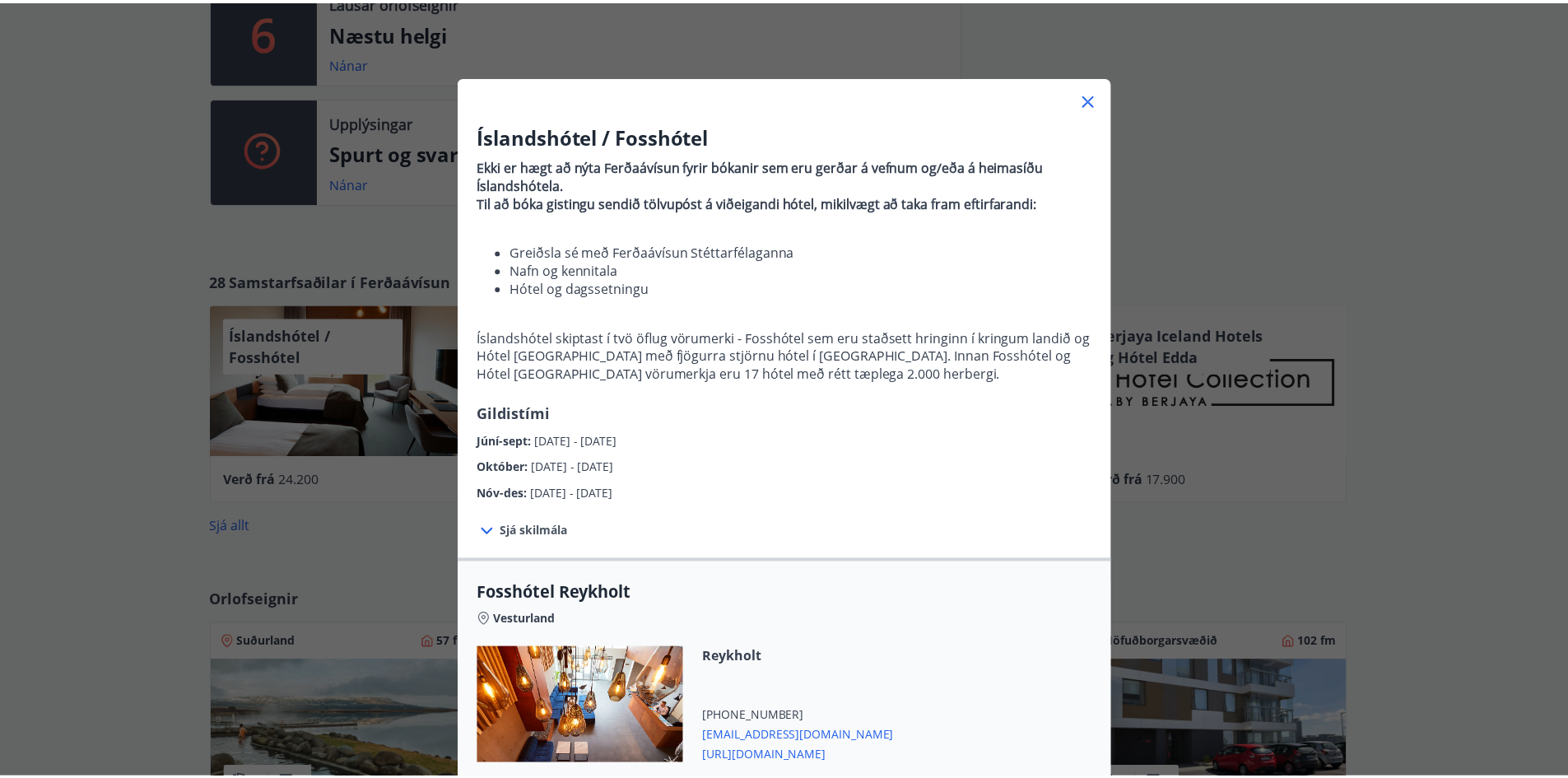
scroll to position [0, 0]
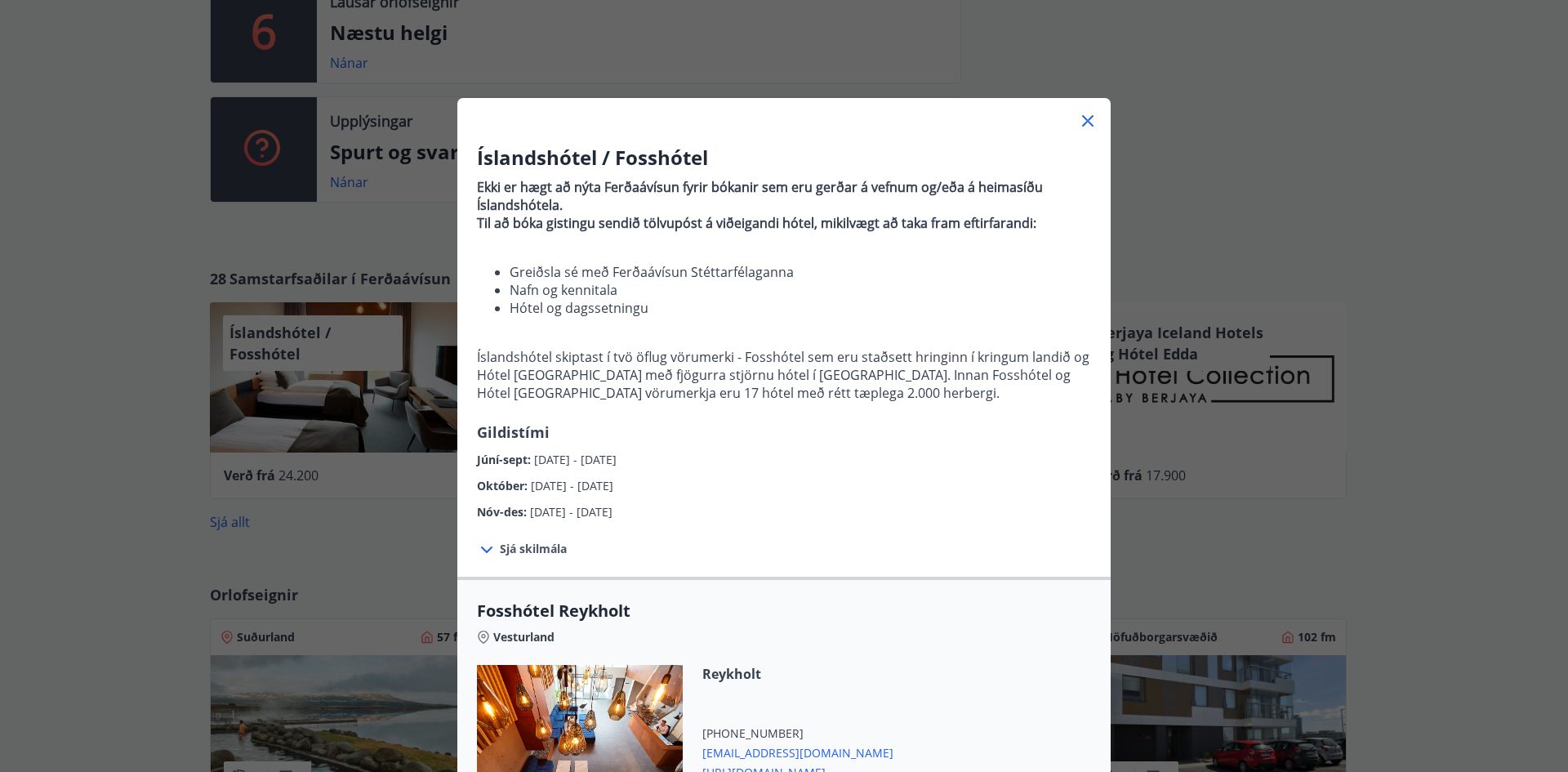
click at [1084, 128] on icon at bounding box center [1088, 120] width 19 height 19
